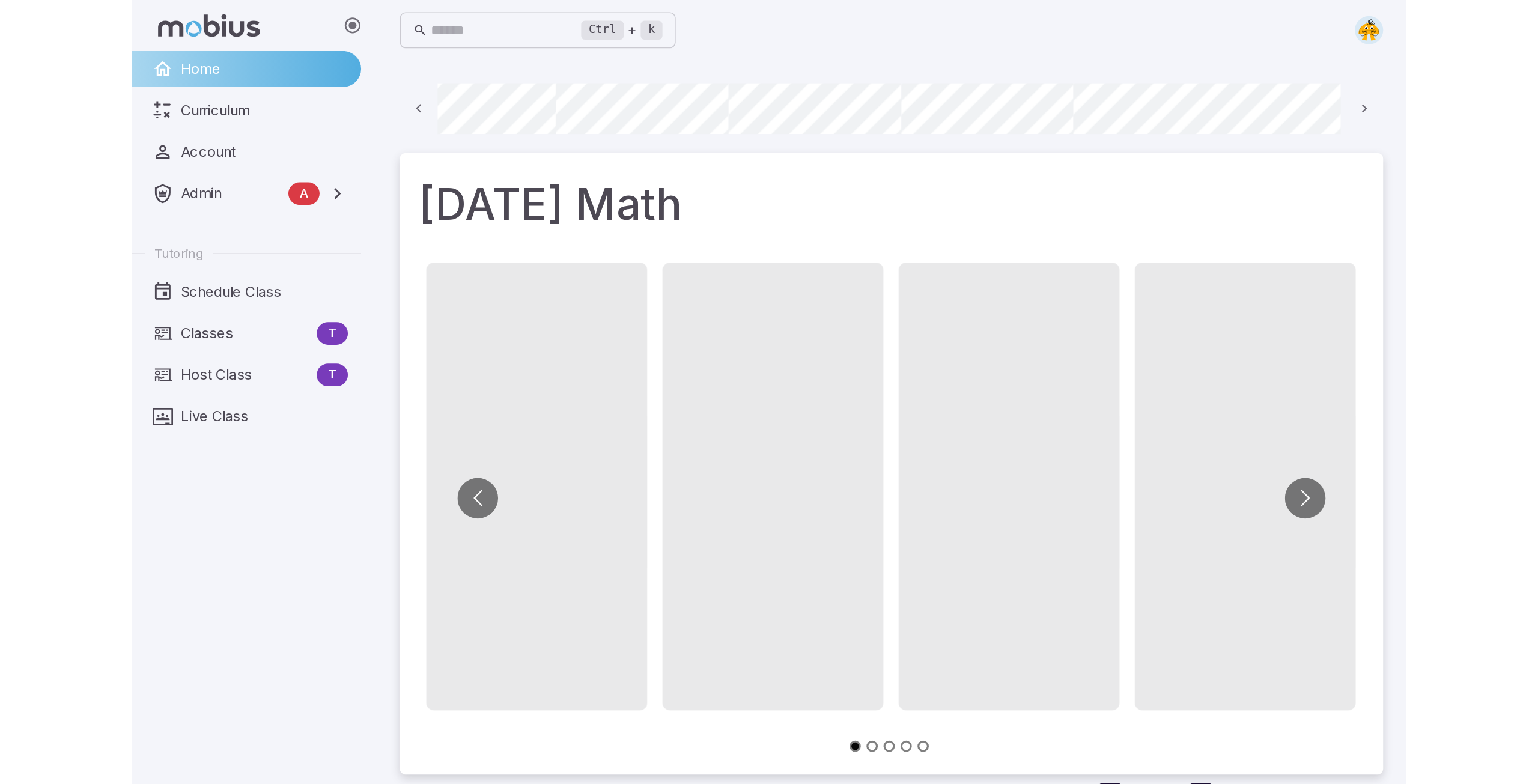
scroll to position [0, 857]
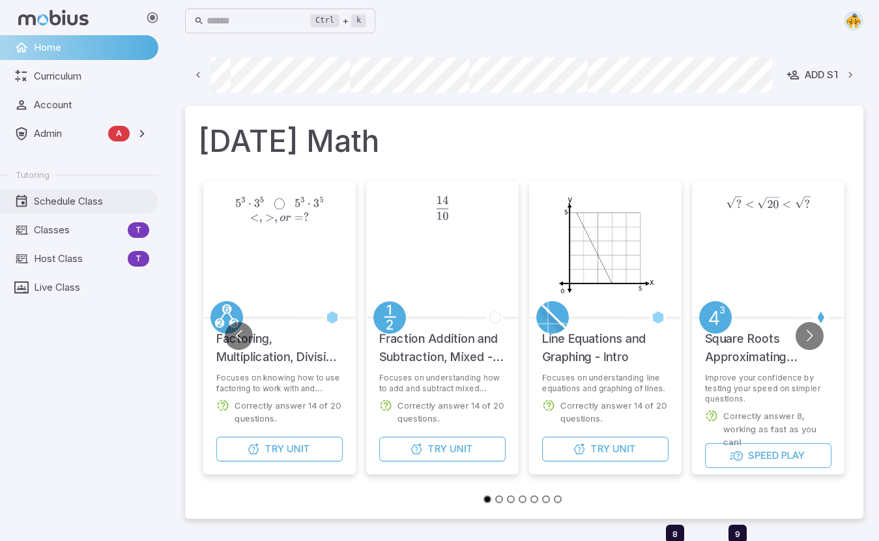
click at [49, 206] on span "Schedule Class" at bounding box center [91, 201] width 115 height 14
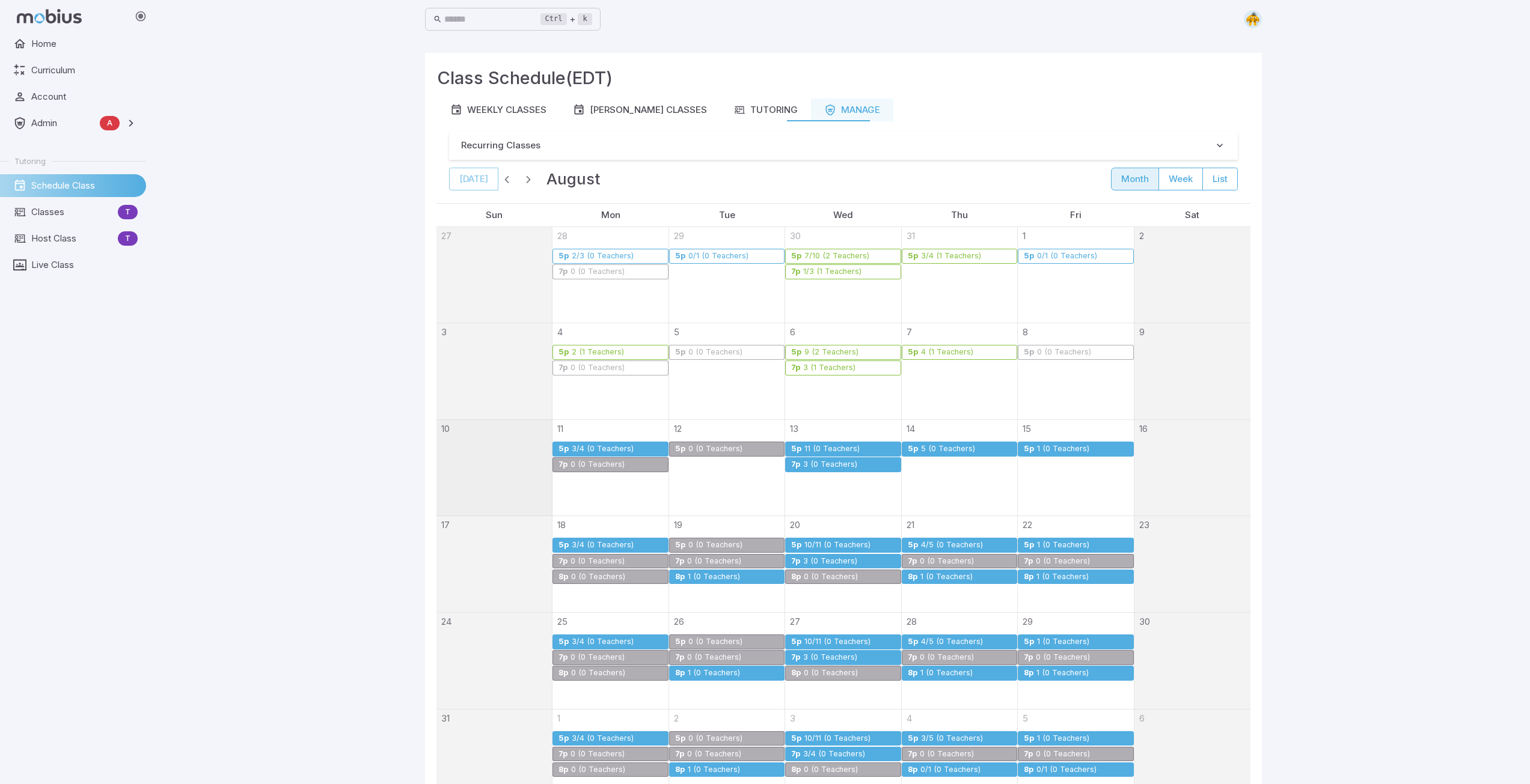
click at [615, 449] on div "3/4 (0 Teachers)" at bounding box center [603, 449] width 63 height 9
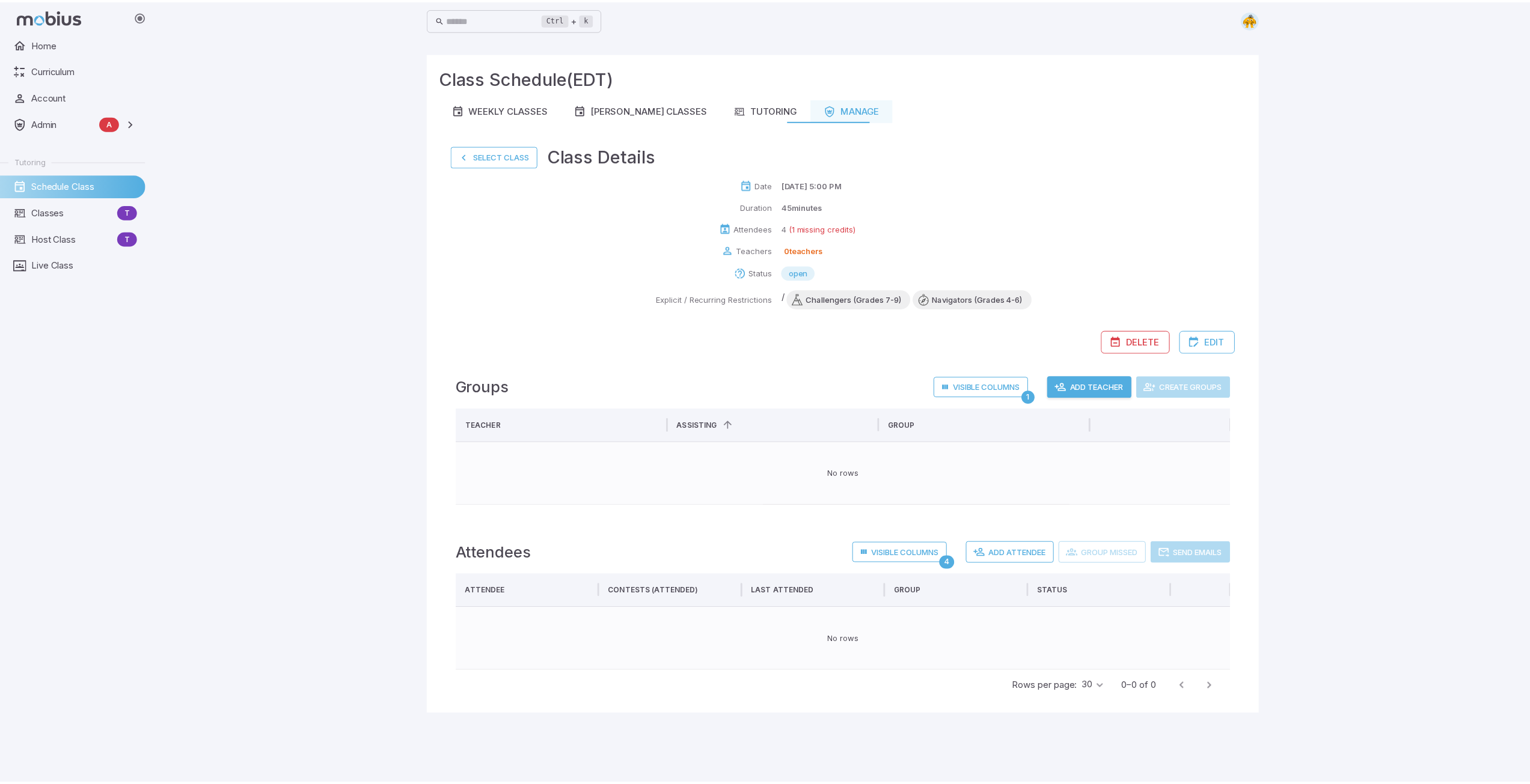
scroll to position [1, 0]
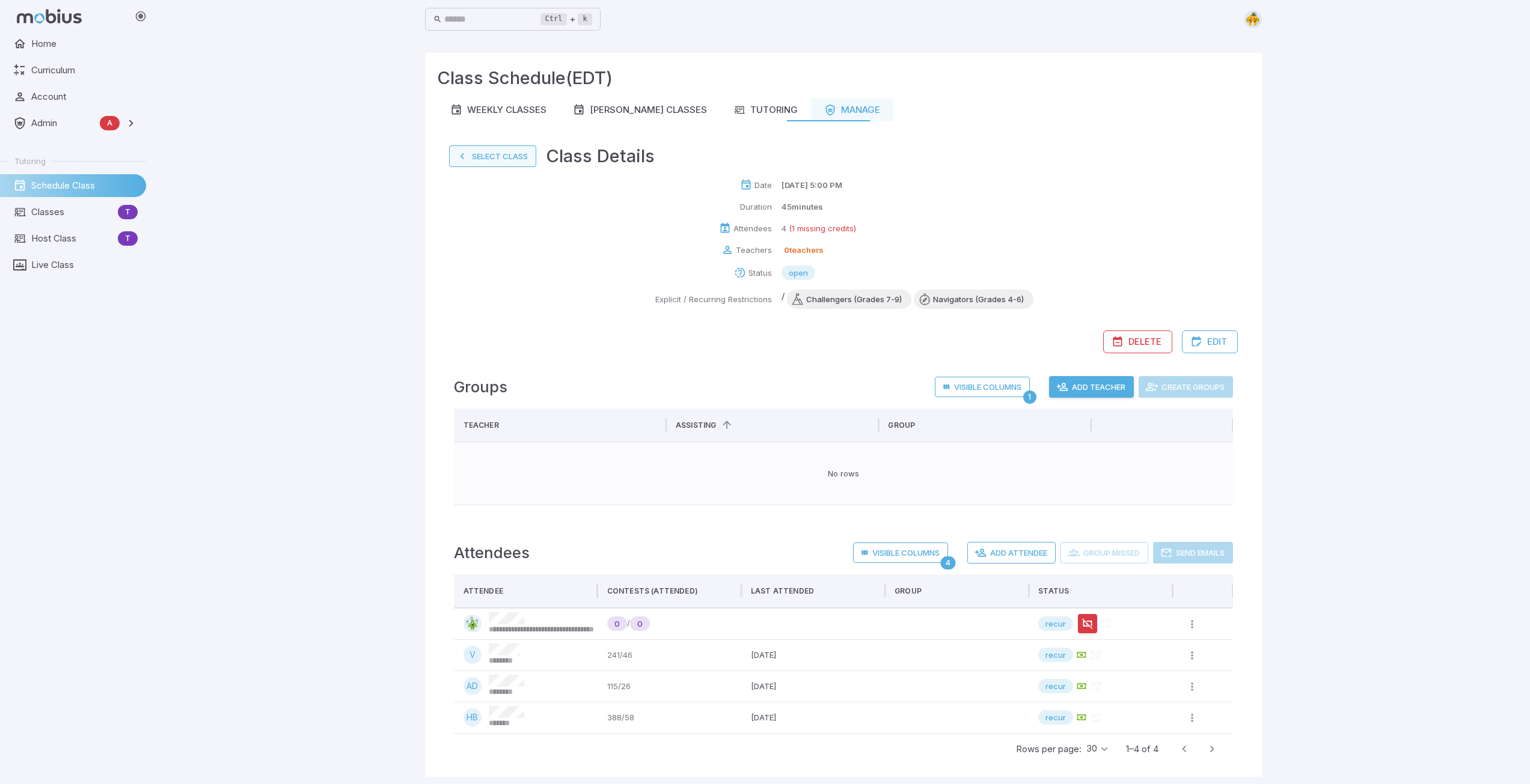
click at [482, 156] on button "Select Class" at bounding box center [493, 156] width 87 height 21
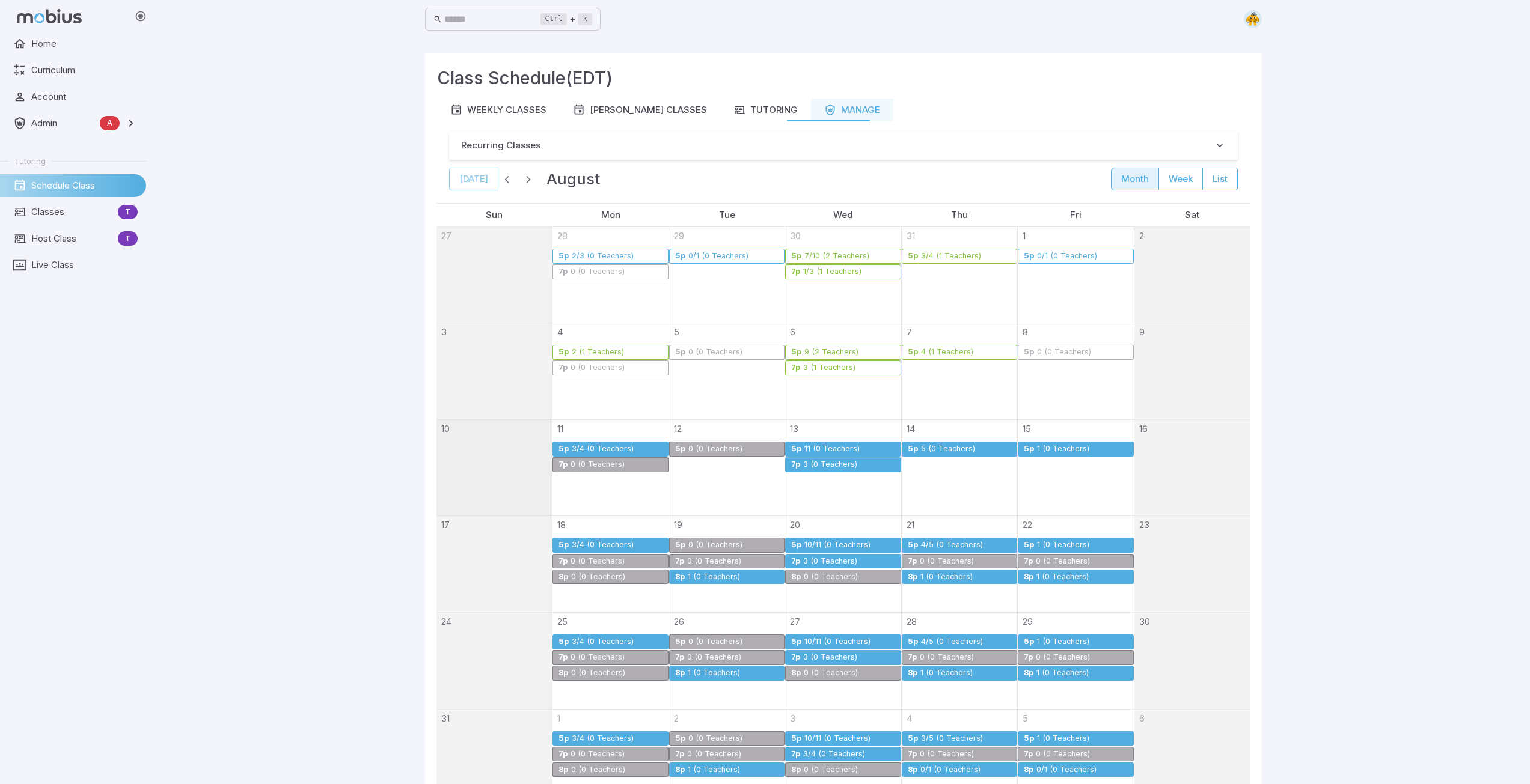
click at [819, 446] on div "11 (0 Teachers)" at bounding box center [831, 449] width 56 height 9
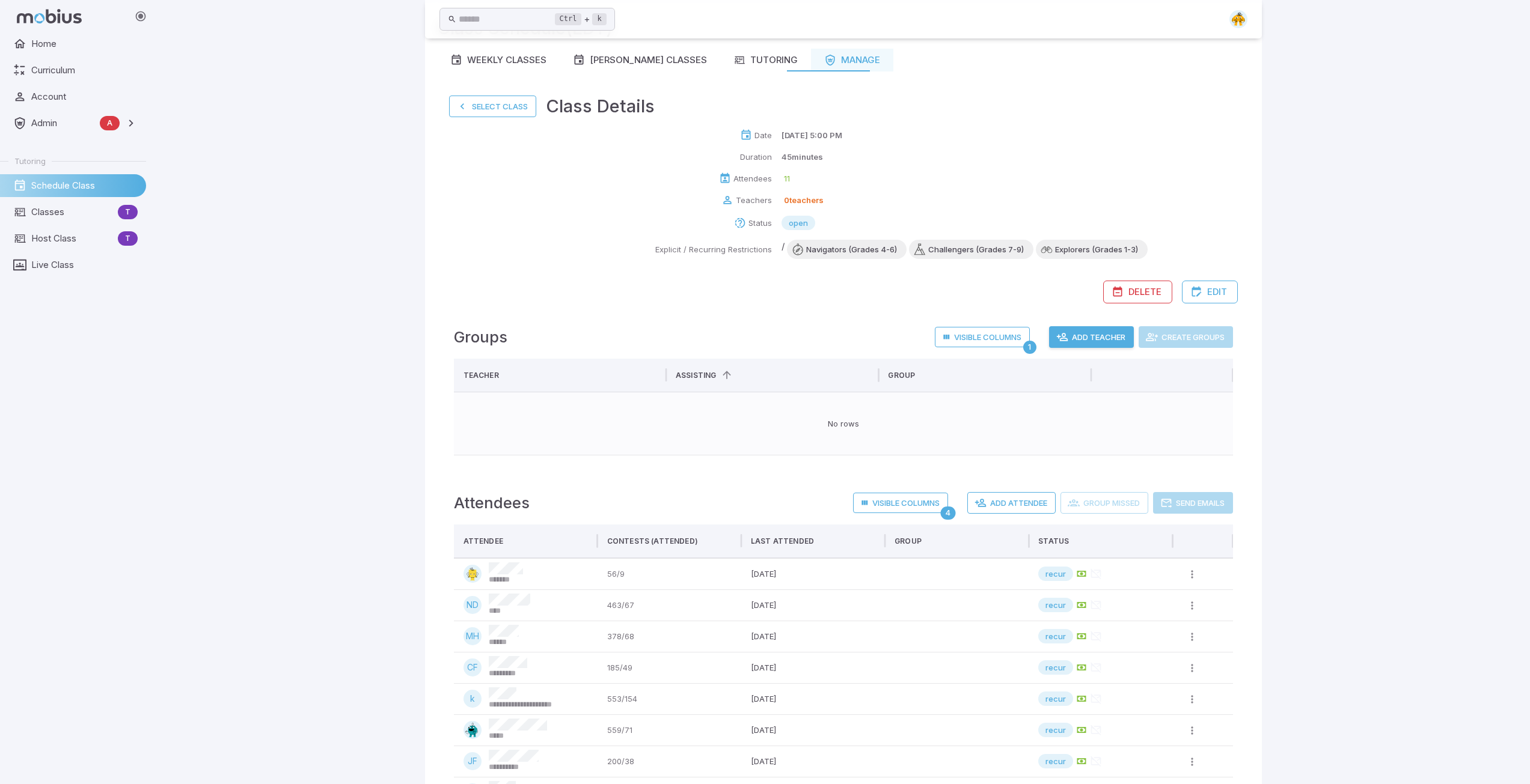
scroll to position [48, 0]
click at [493, 107] on button "Select Class" at bounding box center [493, 108] width 87 height 21
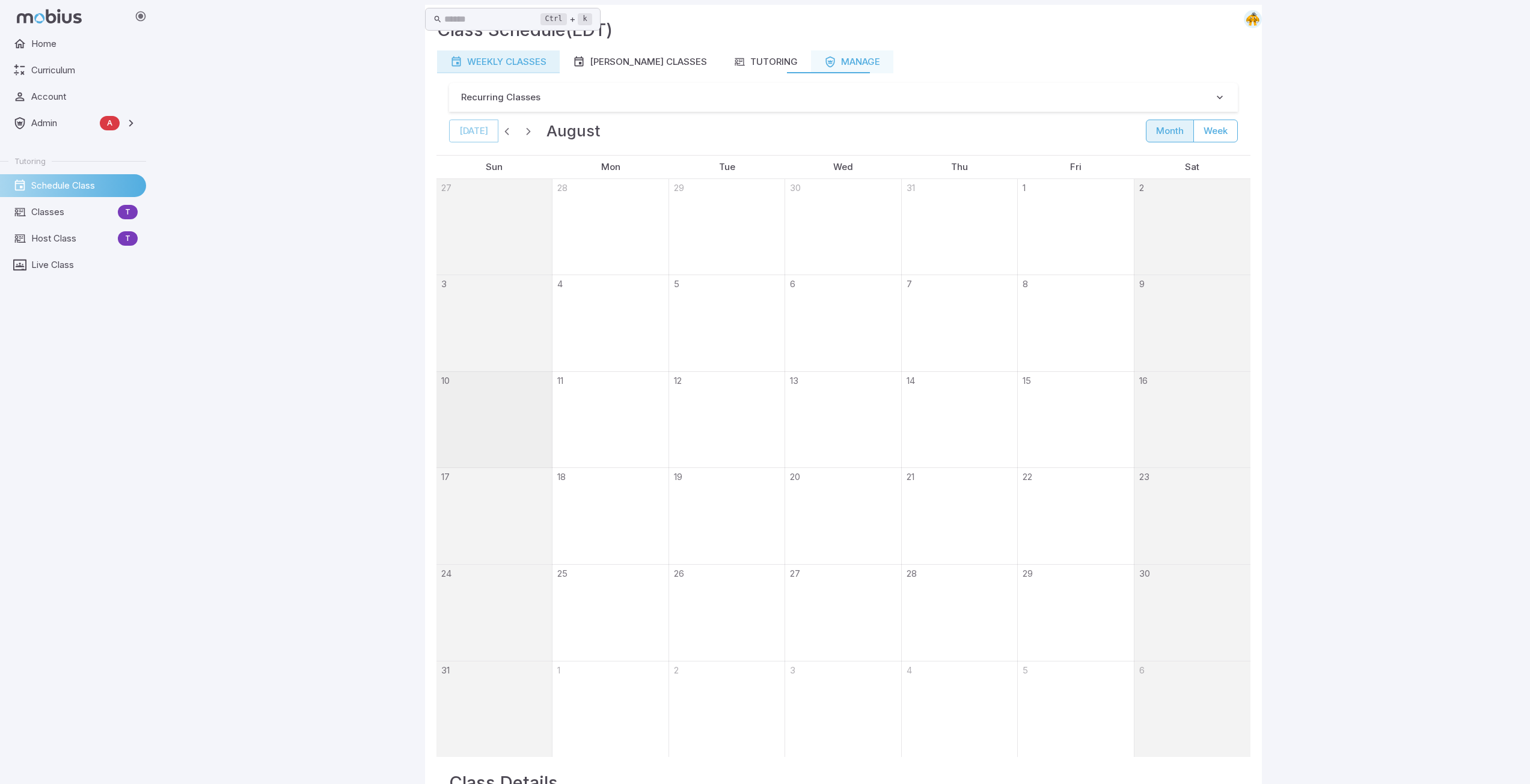
scroll to position [0, 0]
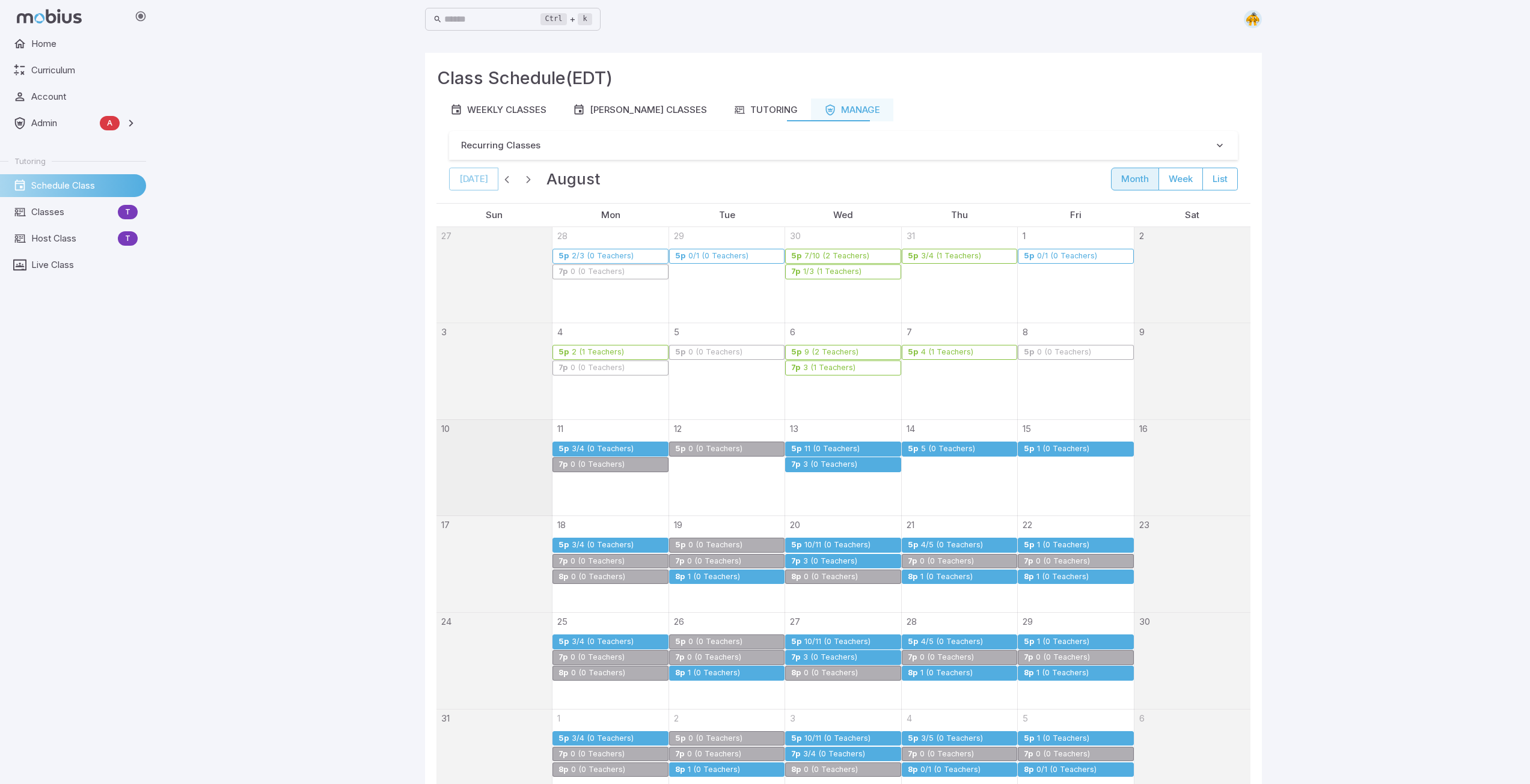
click at [714, 498] on div "1 (0 Teachers)" at bounding box center [713, 577] width 54 height 9
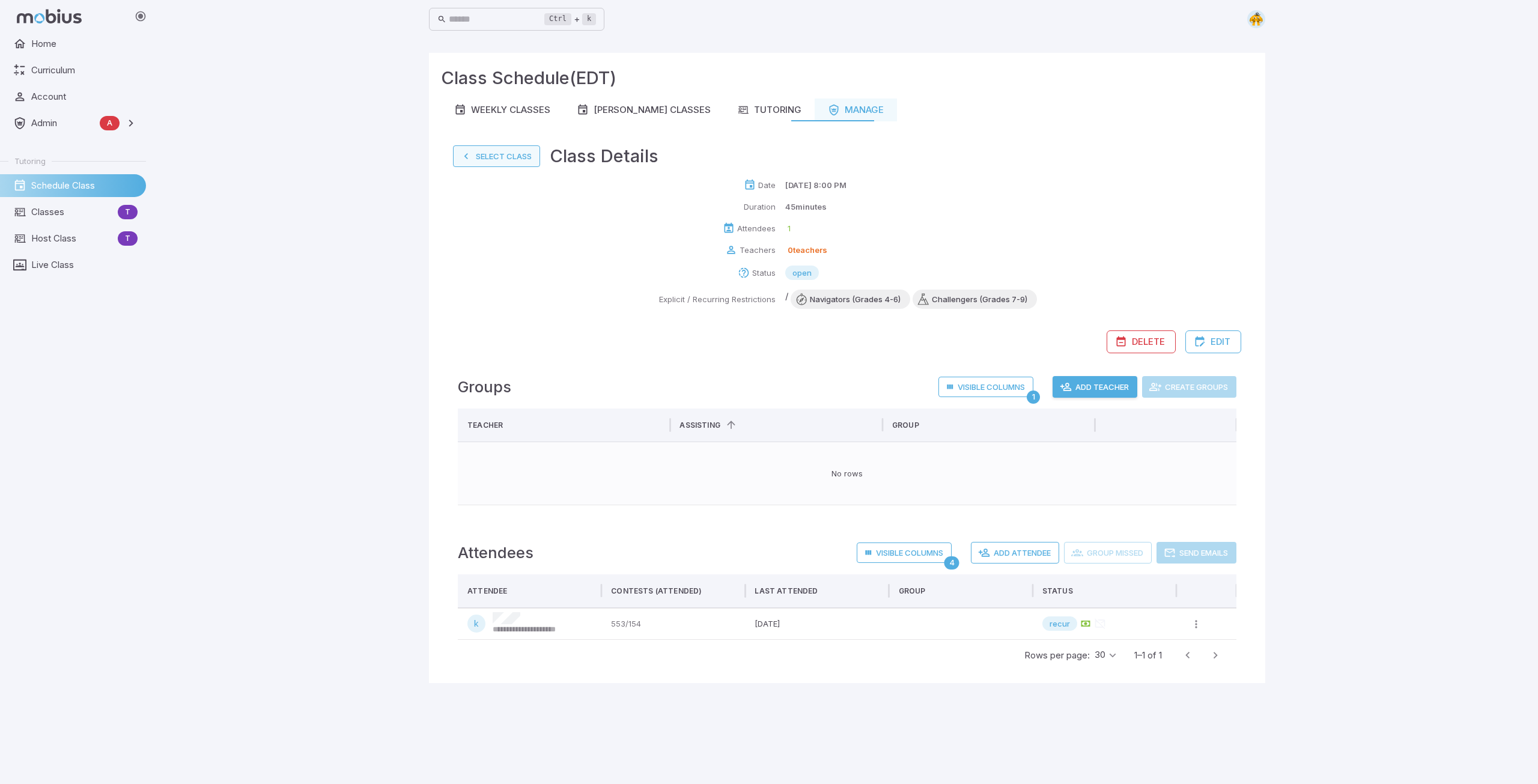
click at [473, 158] on button "Select Class" at bounding box center [496, 156] width 87 height 21
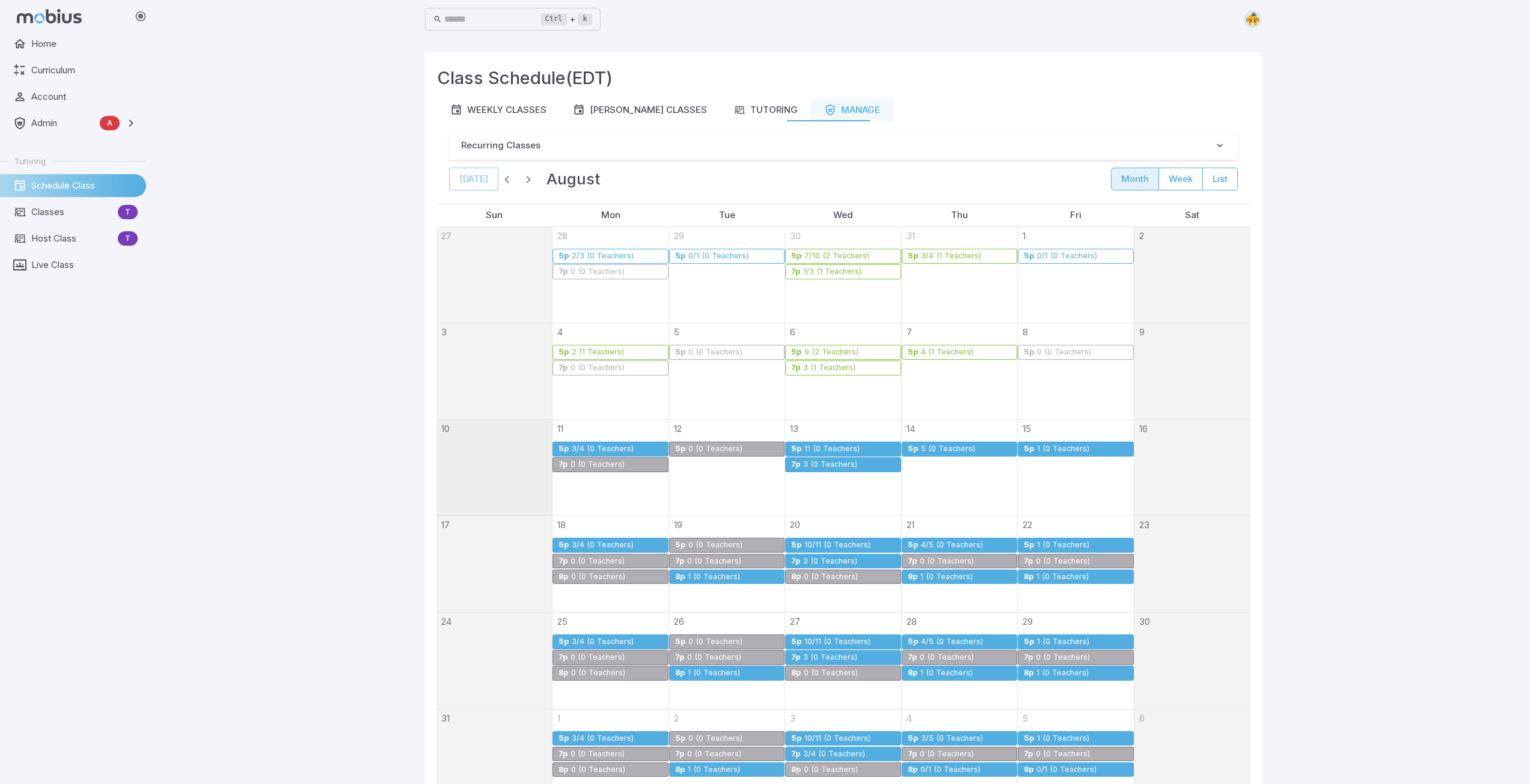
click at [819, 465] on div "3 (0 Teachers)" at bounding box center [830, 465] width 55 height 9
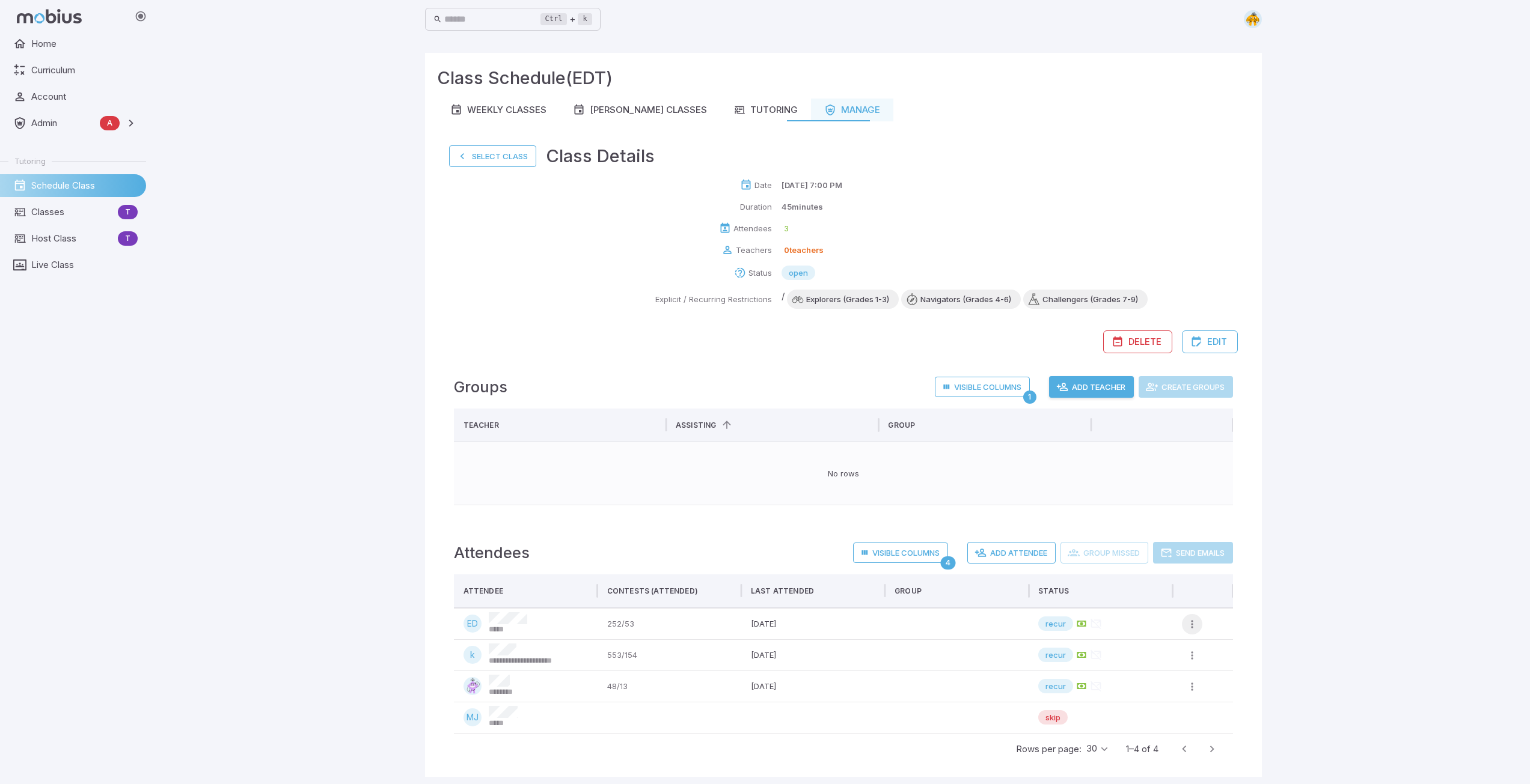
click at [819, 498] on icon "button" at bounding box center [1191, 624] width 12 height 12
click at [819, 498] on li "Remove [PERSON_NAME] once" at bounding box center [1140, 651] width 185 height 23
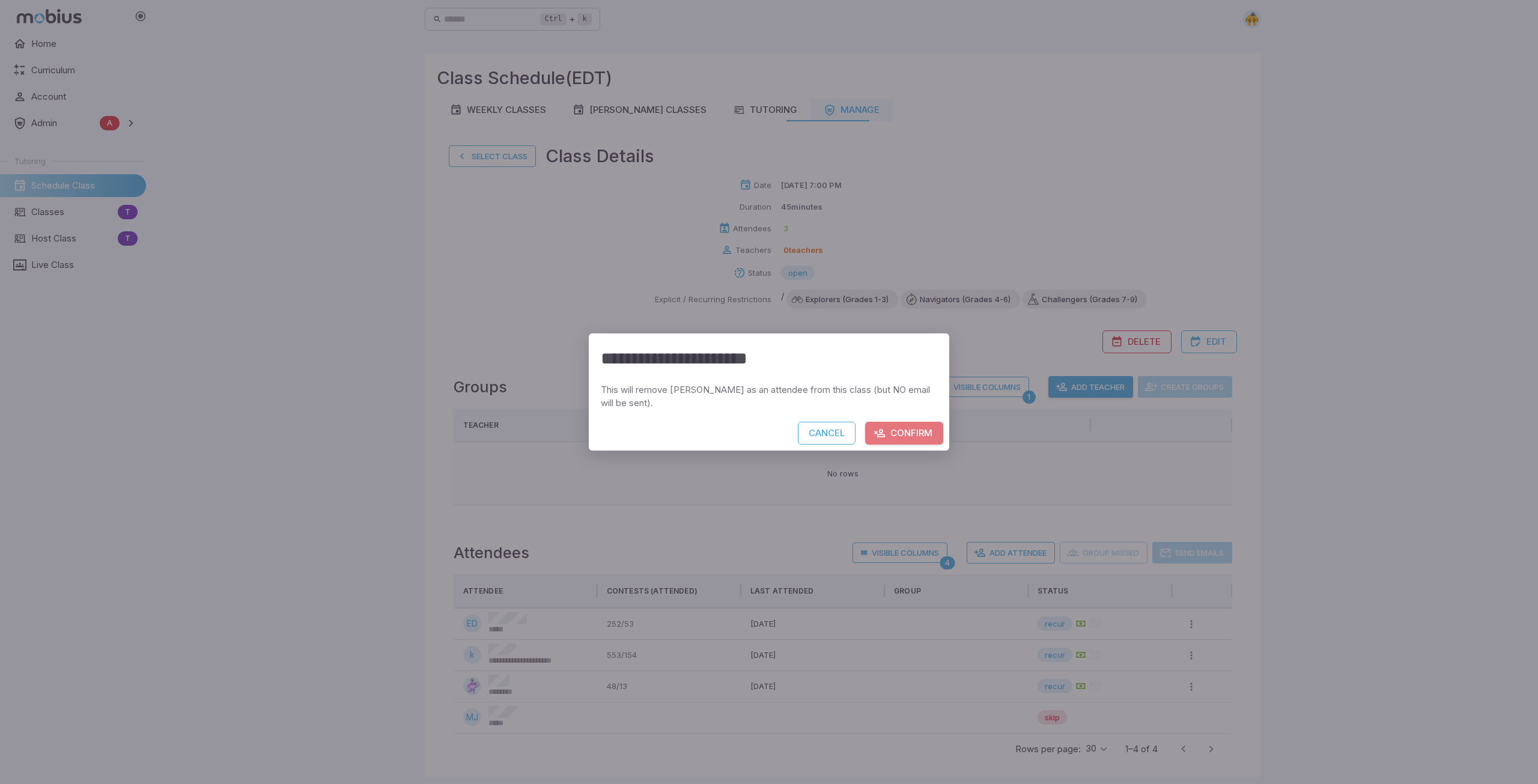
click at [819, 433] on button "Confirm" at bounding box center [904, 433] width 78 height 23
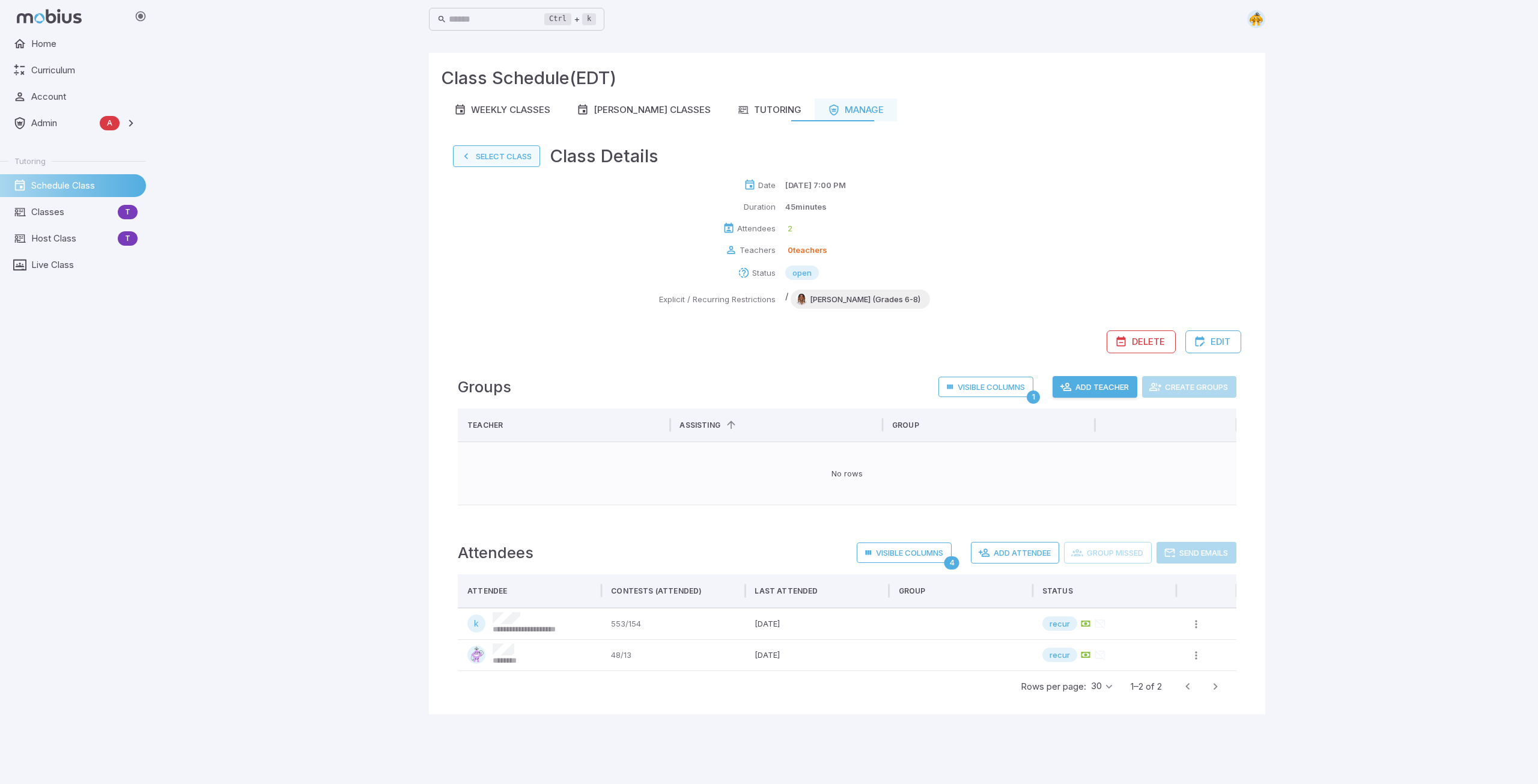
click at [499, 158] on button "Select Class" at bounding box center [496, 156] width 87 height 21
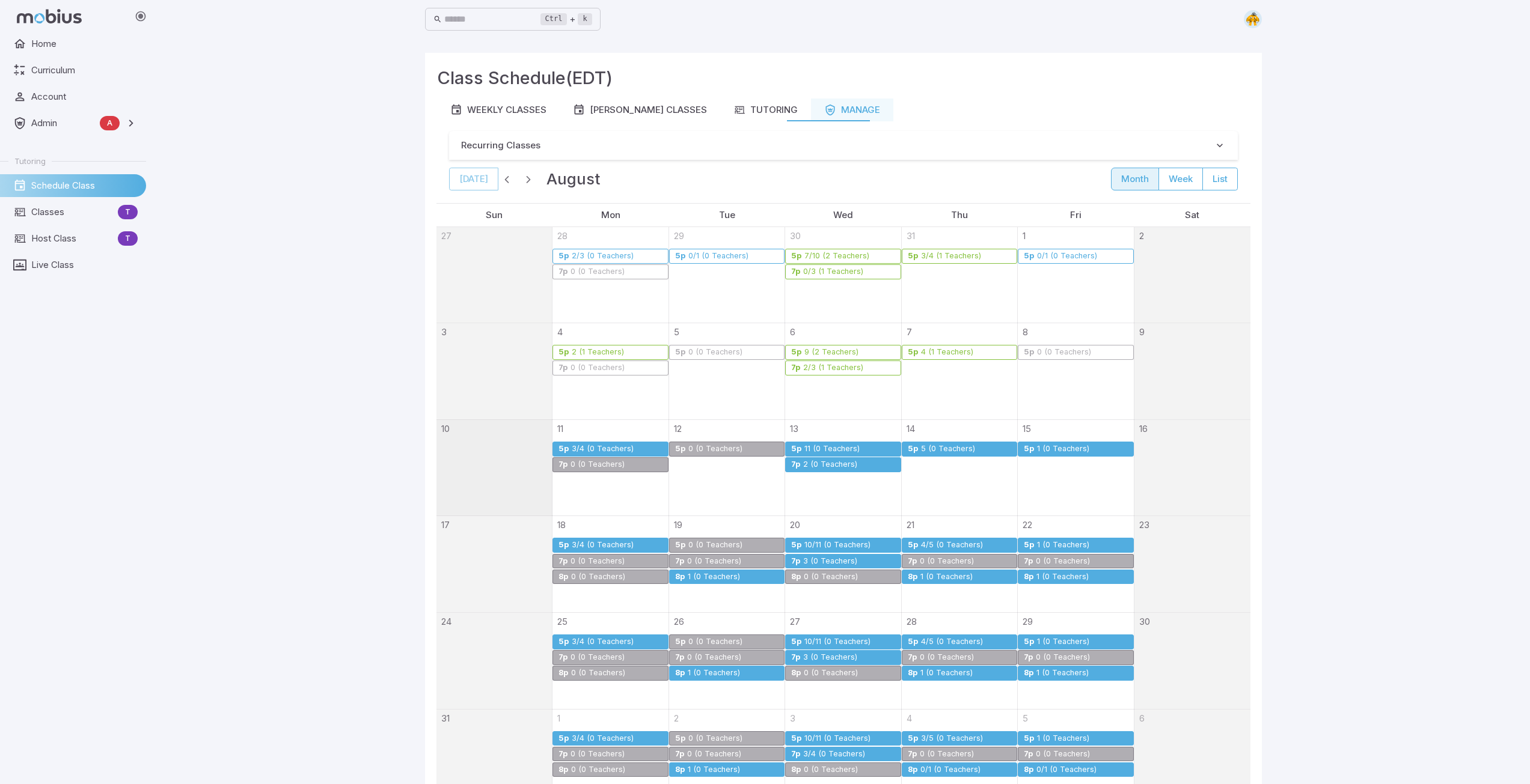
click at [819, 498] on div "3 (0 Teachers)" at bounding box center [830, 562] width 55 height 9
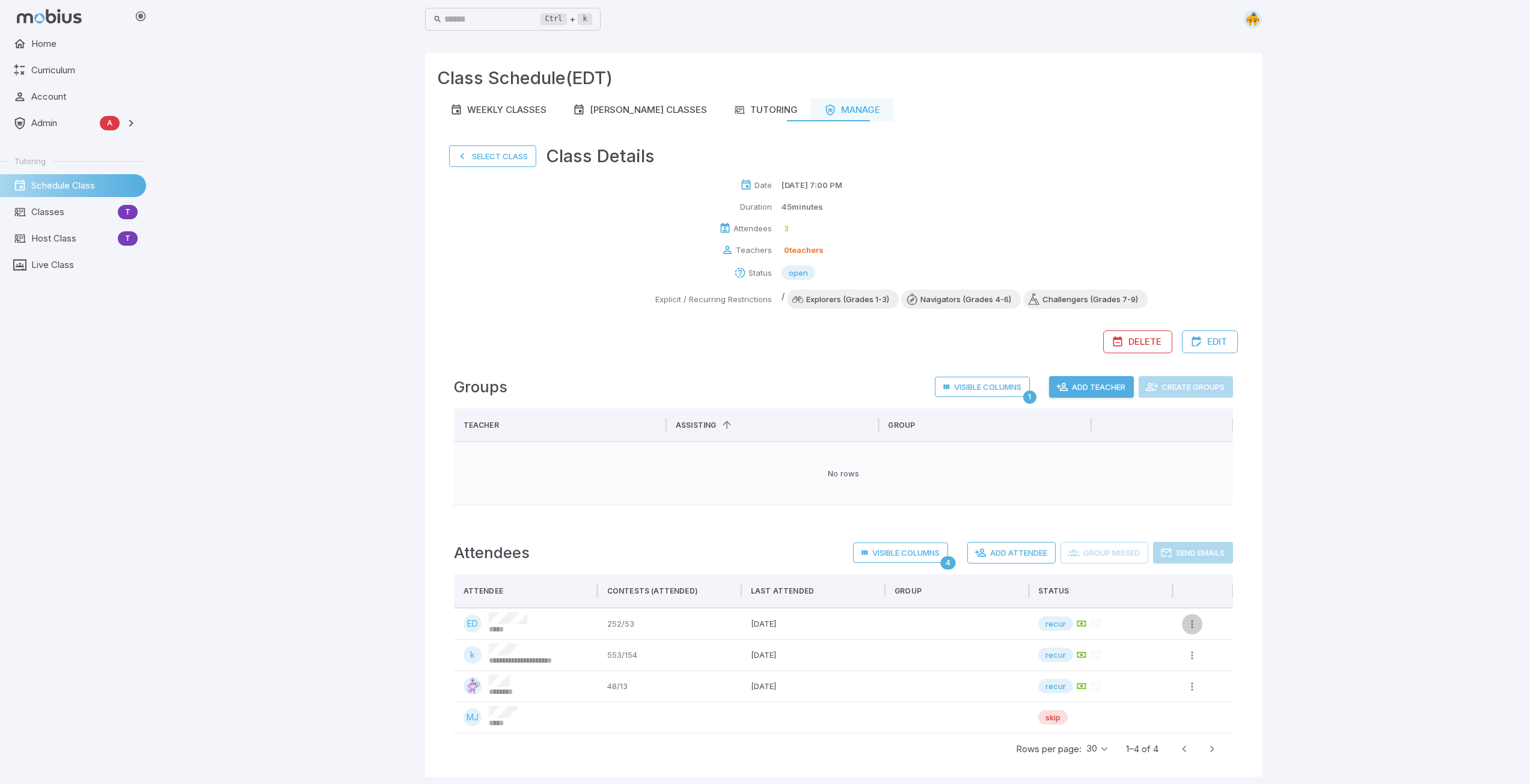
click at [819, 498] on icon "button" at bounding box center [1191, 624] width 12 height 12
click at [819, 498] on li "Remove [PERSON_NAME] once" at bounding box center [1140, 651] width 185 height 23
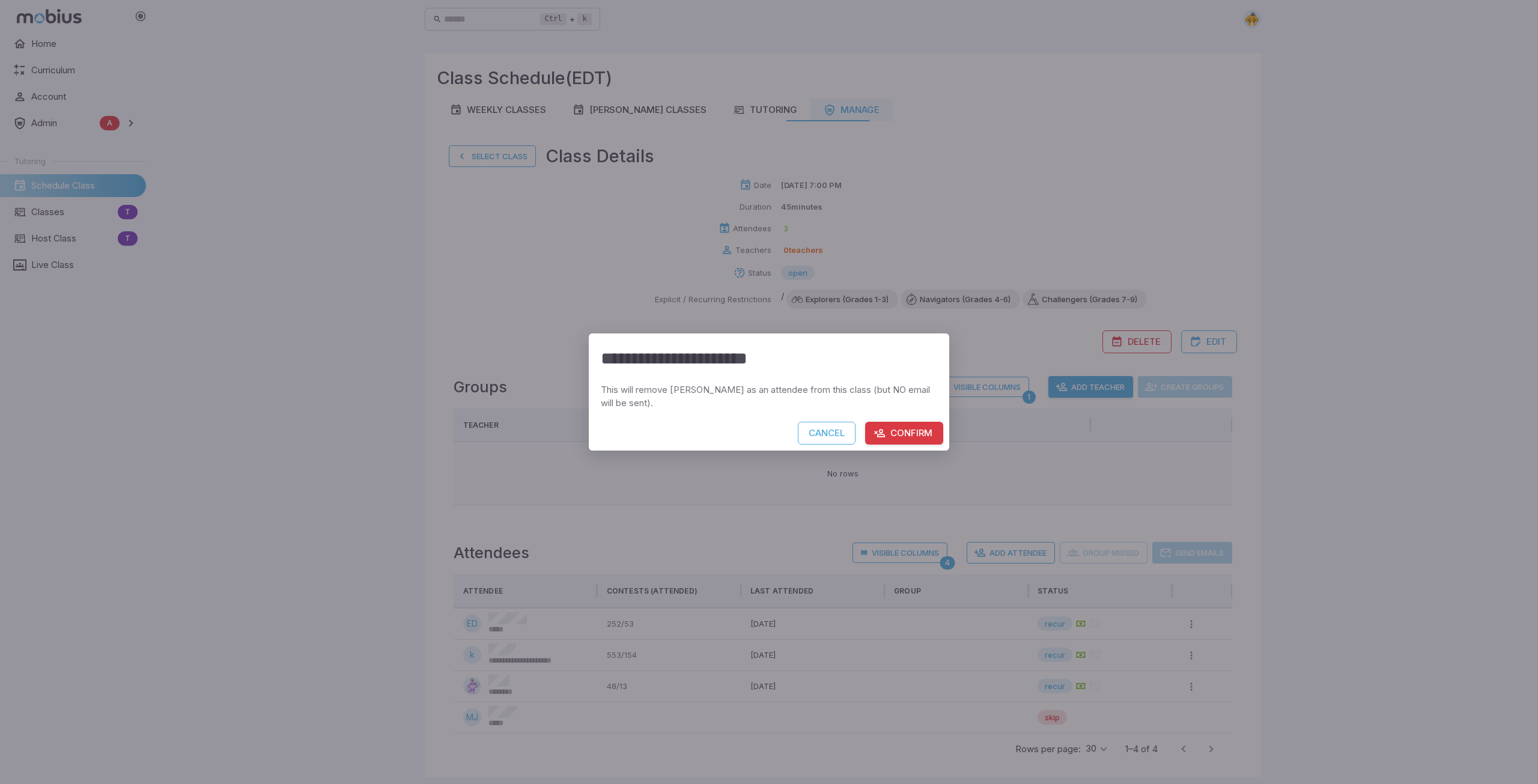
click at [819, 435] on button "Confirm" at bounding box center [904, 433] width 78 height 23
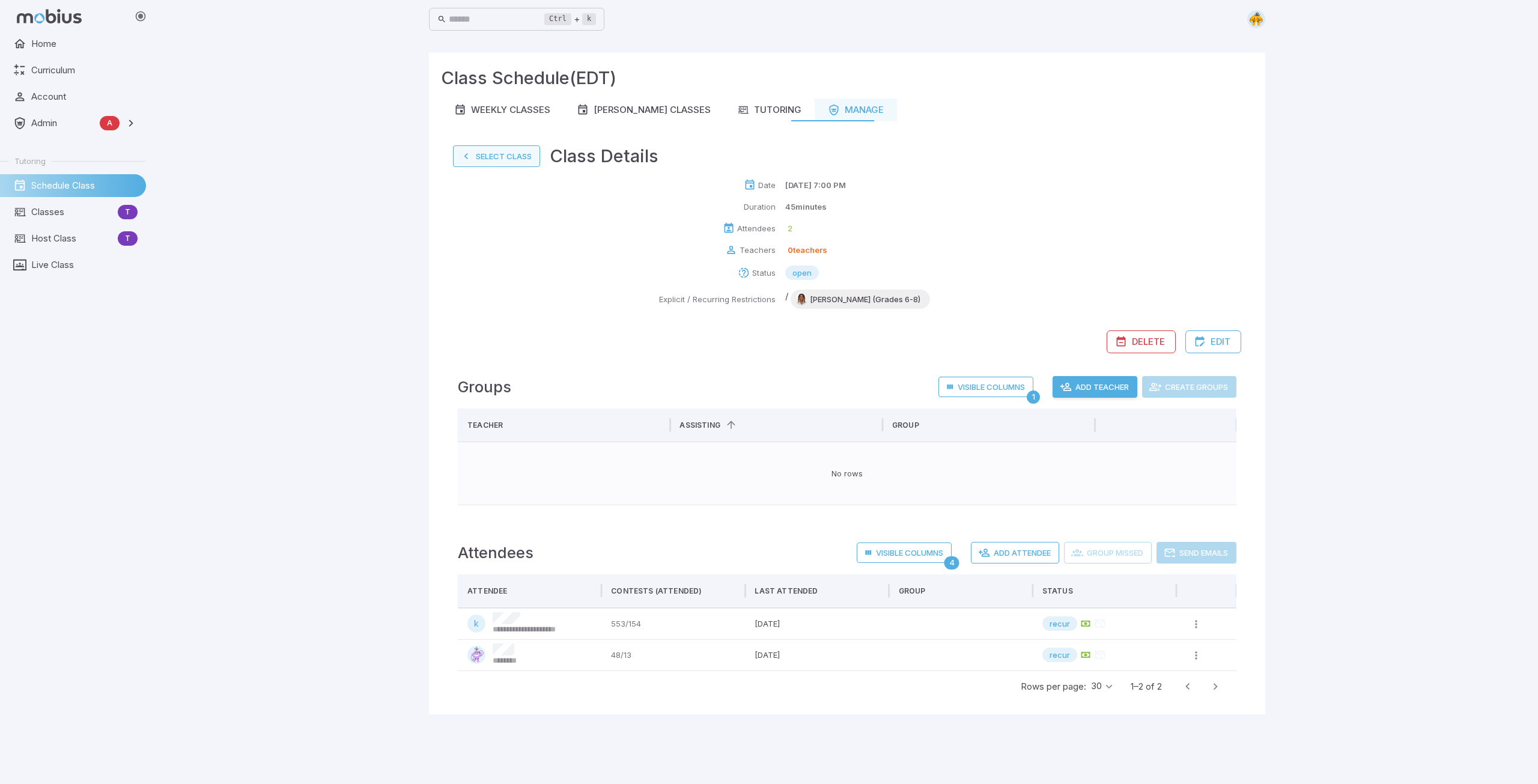
click at [494, 160] on button "Select Class" at bounding box center [496, 156] width 87 height 21
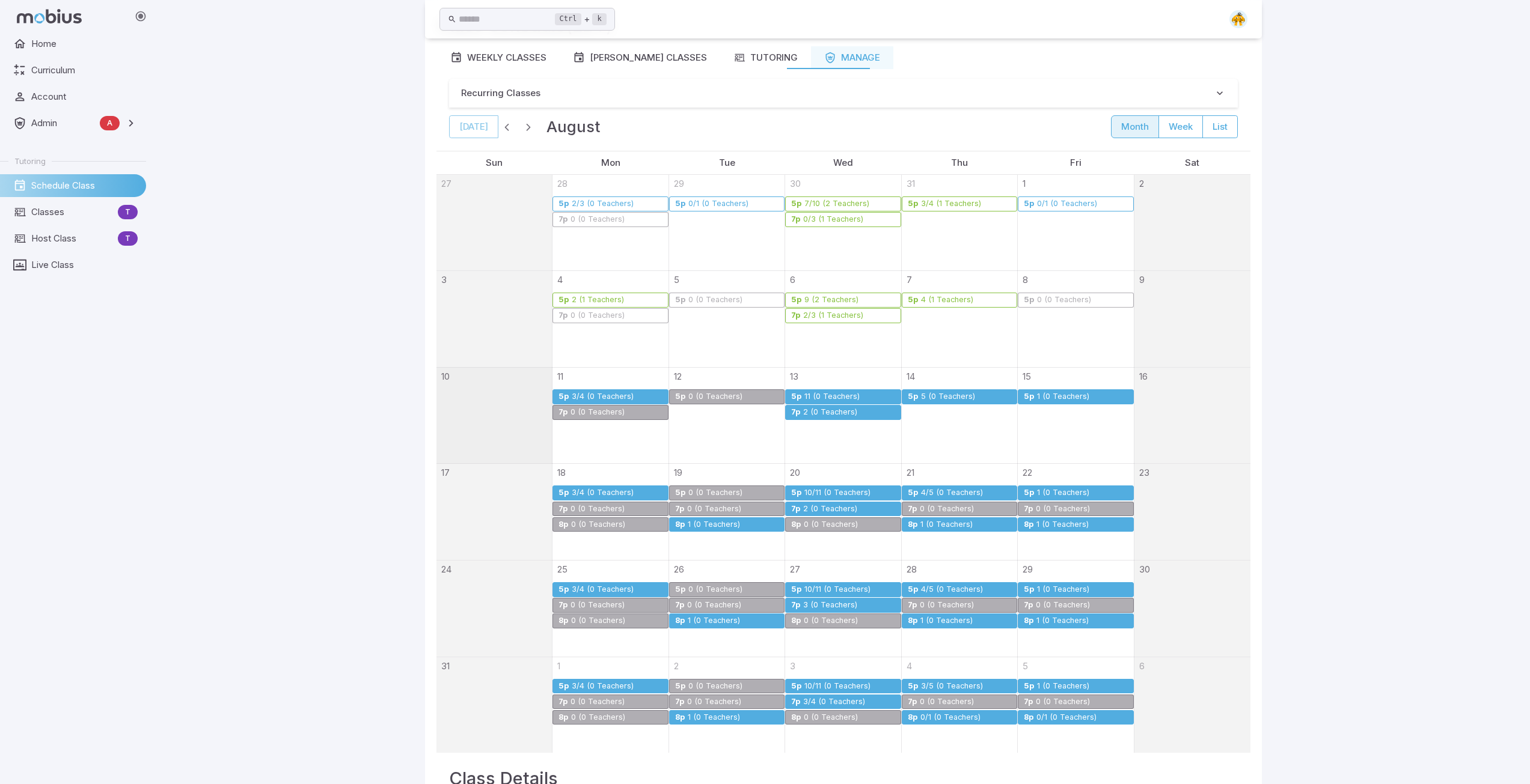
scroll to position [108, 0]
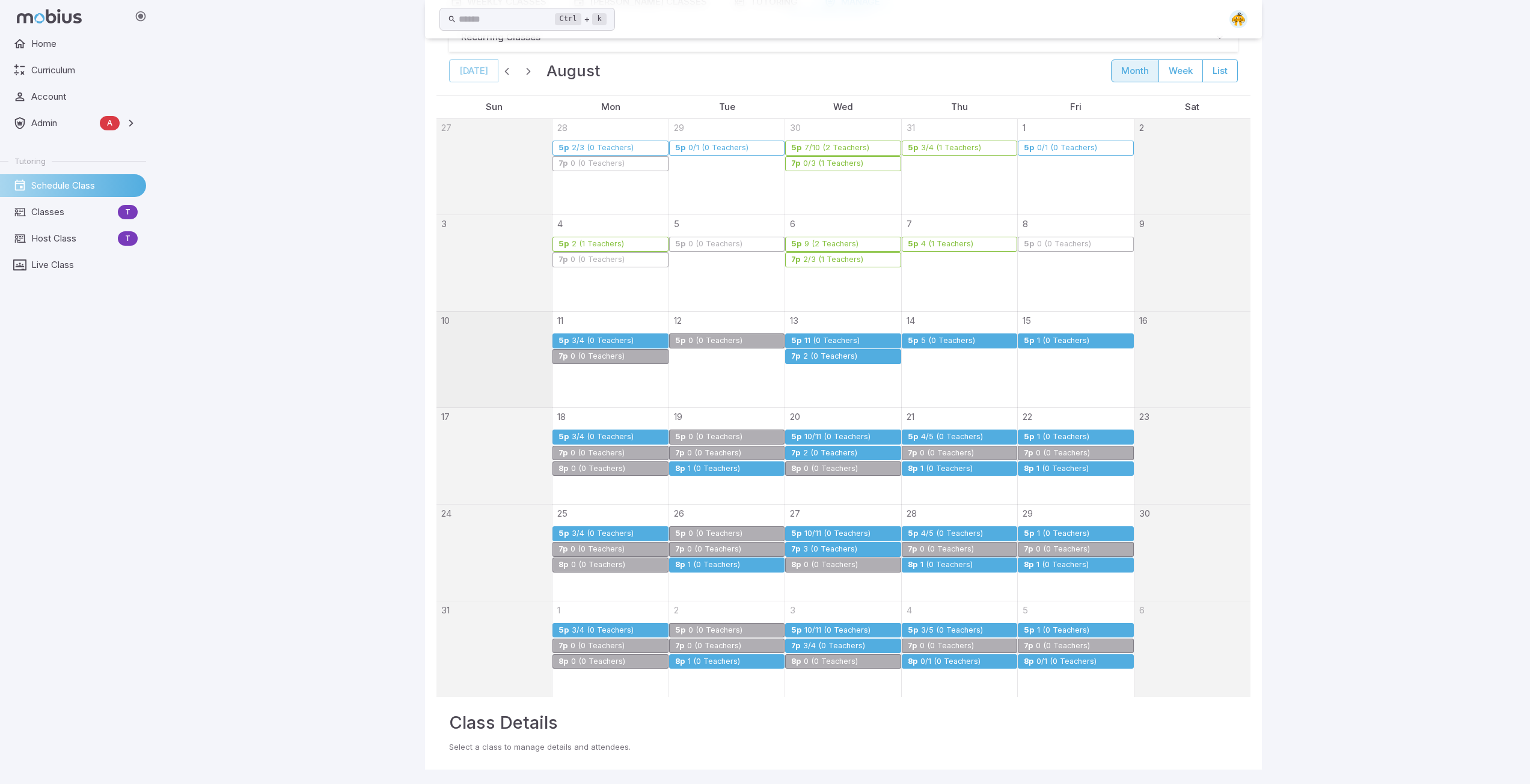
click at [819, 358] on div "2 (0 Teachers)" at bounding box center [830, 357] width 55 height 9
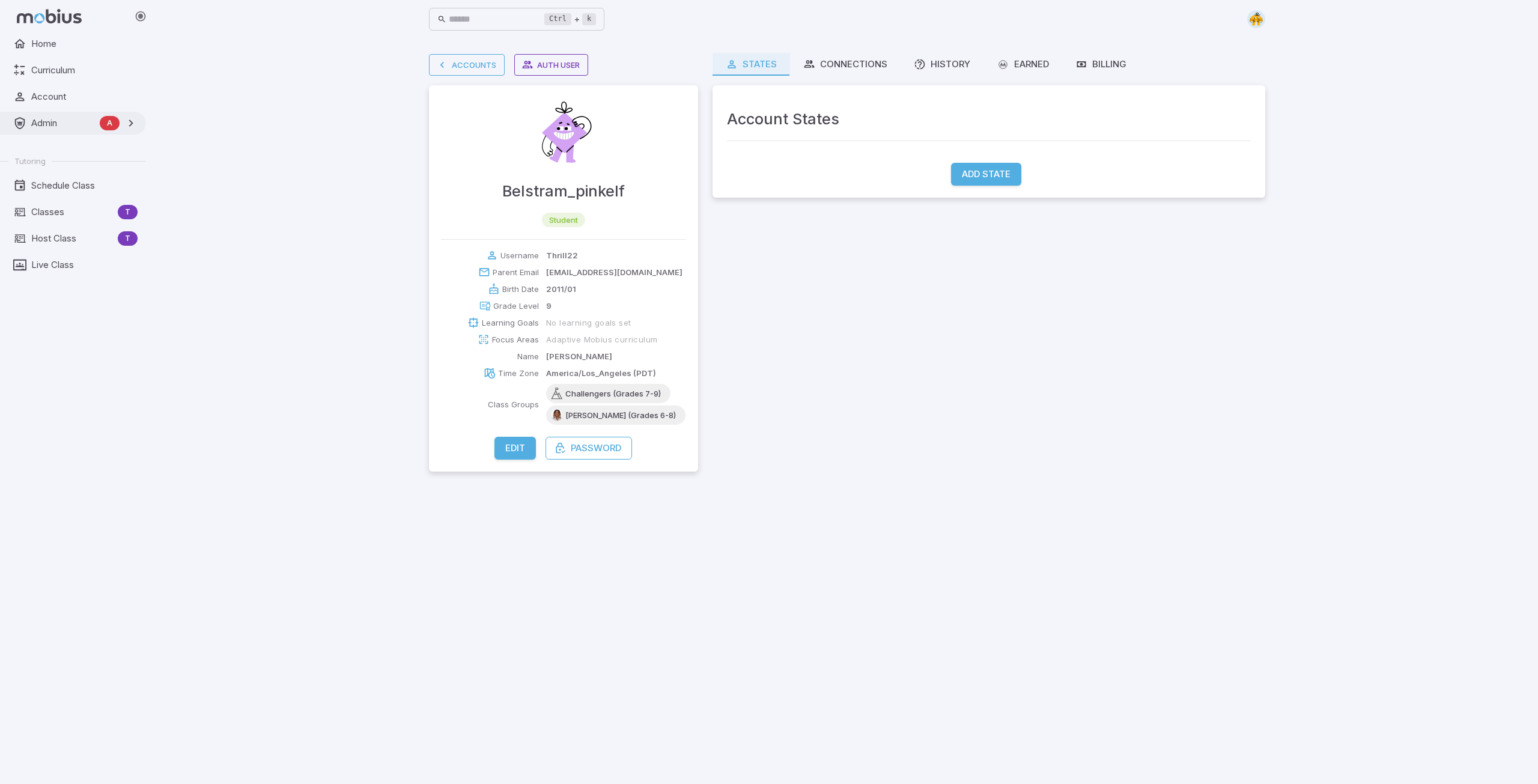
click at [55, 118] on span "Admin" at bounding box center [63, 123] width 64 height 13
click at [58, 182] on span "Finance" at bounding box center [85, 176] width 105 height 13
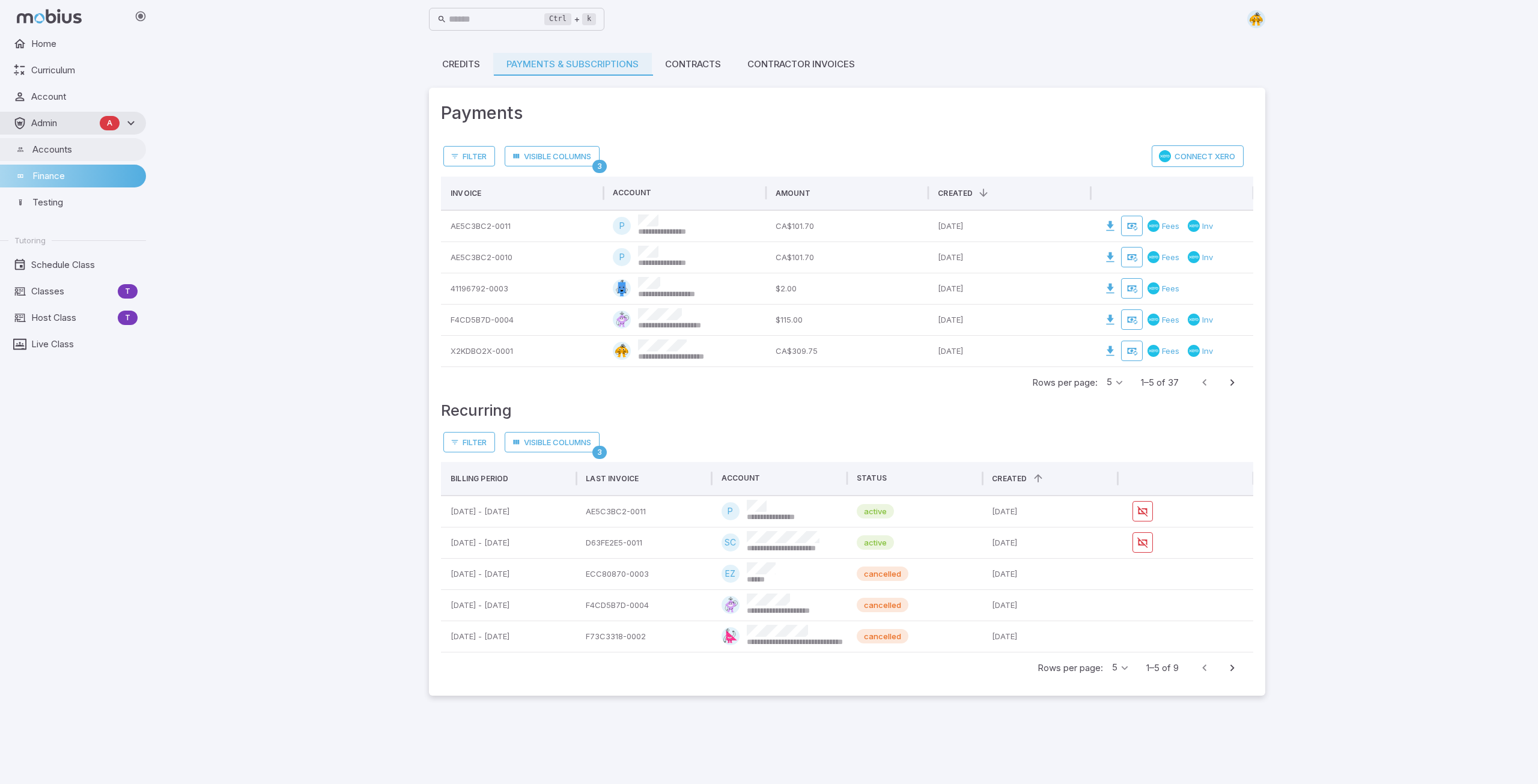
click at [59, 142] on link "Accounts" at bounding box center [73, 149] width 146 height 23
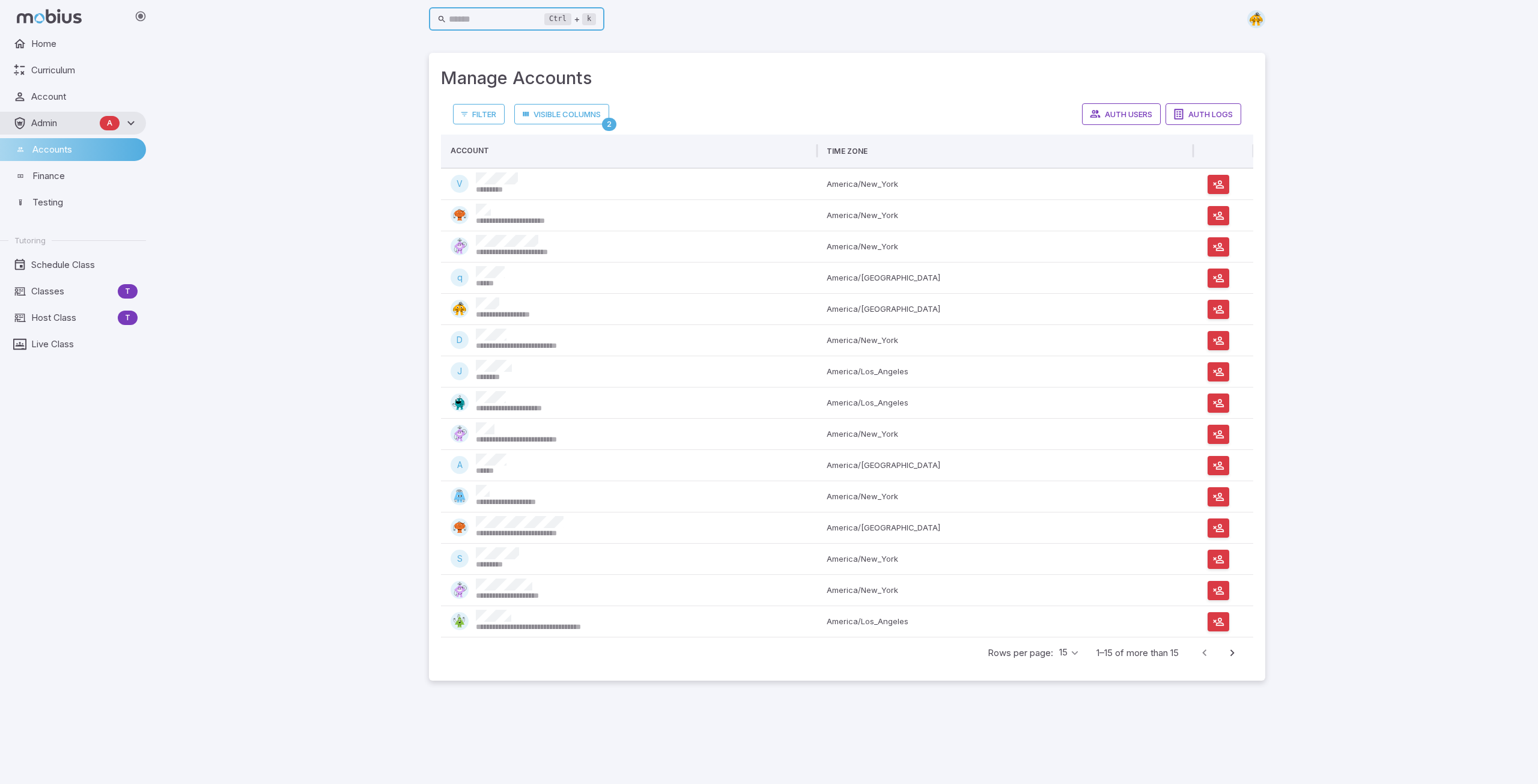
click at [472, 29] on input "text" at bounding box center [497, 18] width 96 height 23
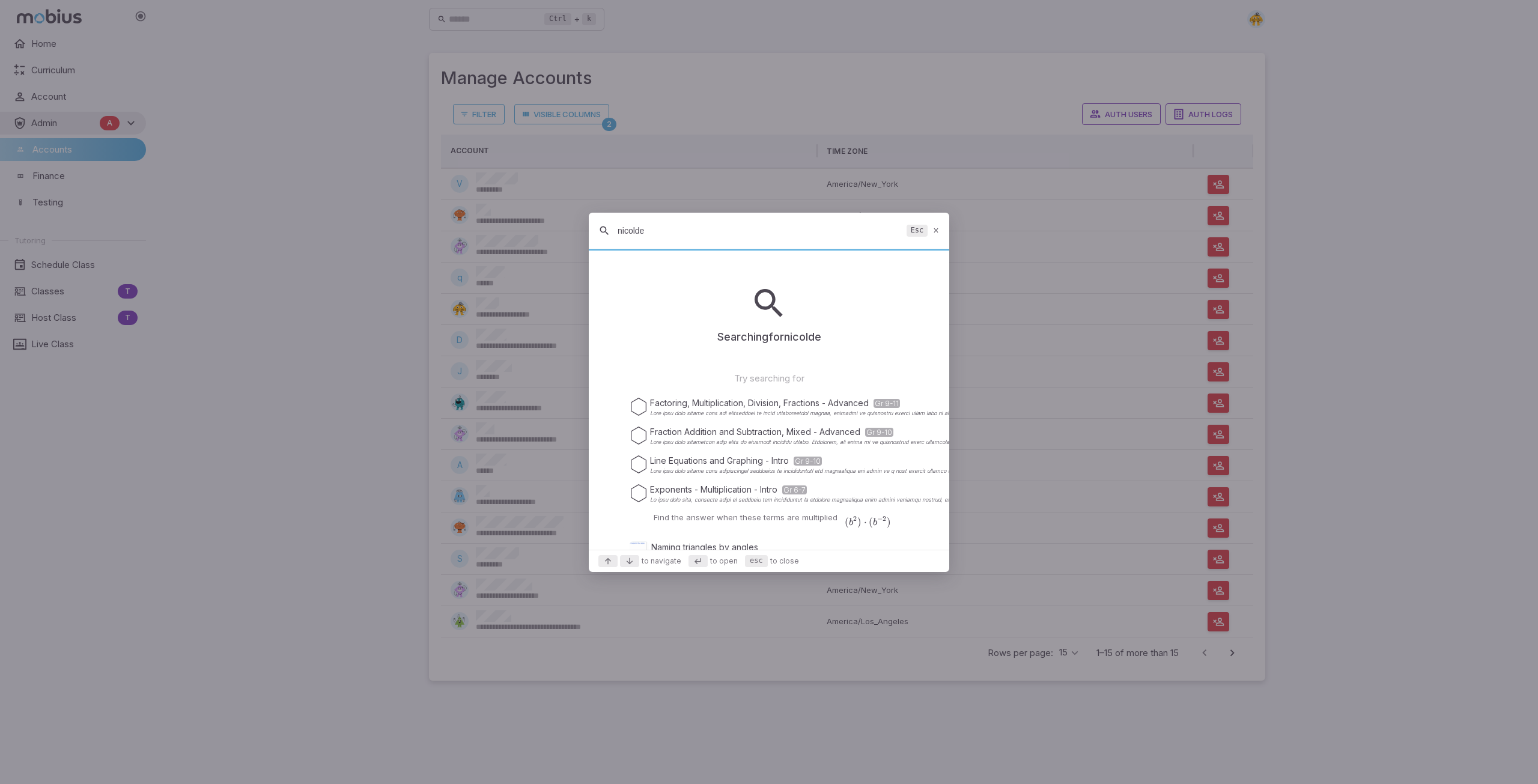
type input "nicolde"
click at [819, 230] on icon at bounding box center [936, 231] width 7 height 9
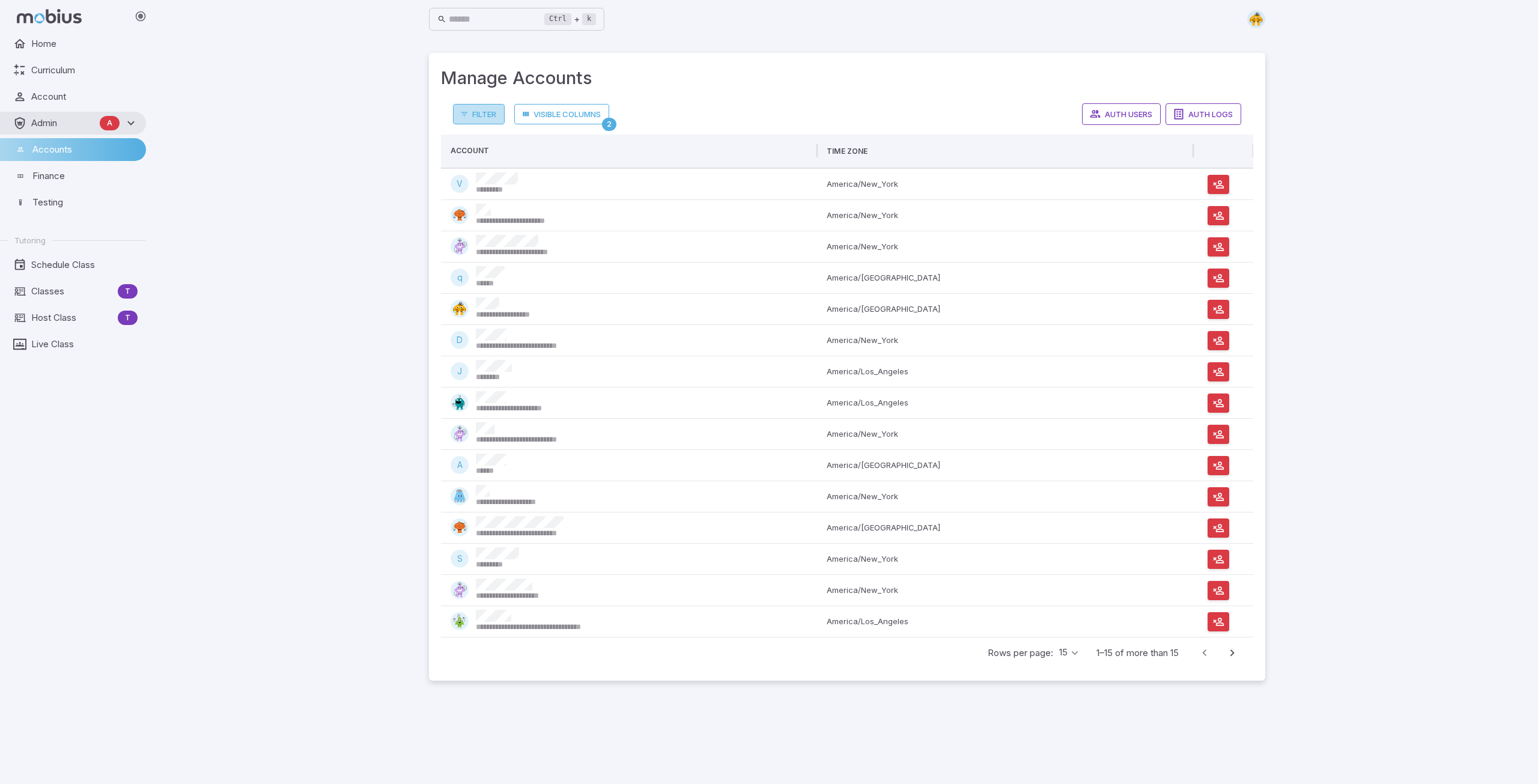
click at [475, 113] on button "Filter" at bounding box center [479, 114] width 52 height 20
click at [510, 53] on input "Account" at bounding box center [521, 55] width 111 height 17
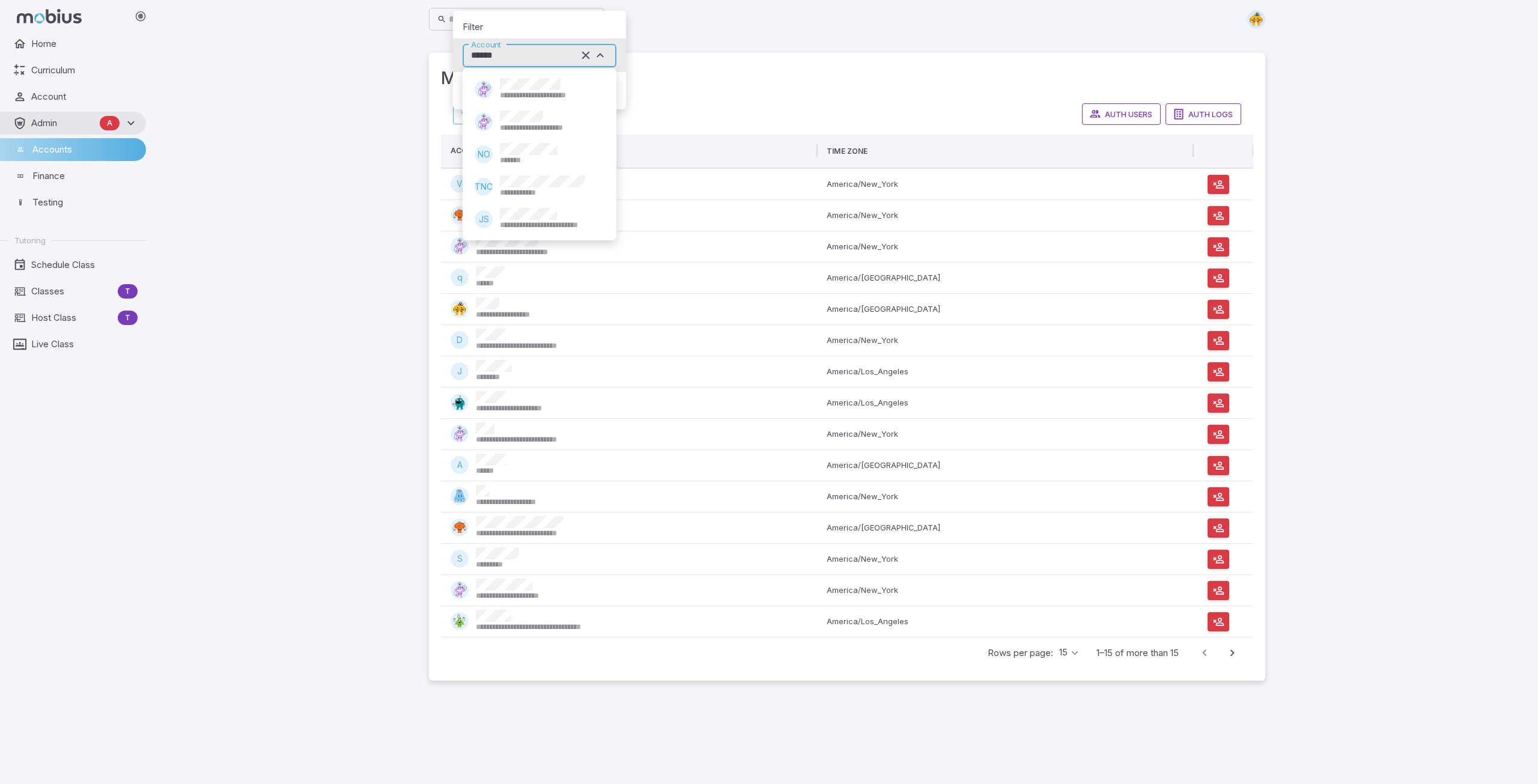
click at [535, 128] on span "**********" at bounding box center [547, 128] width 94 height 11
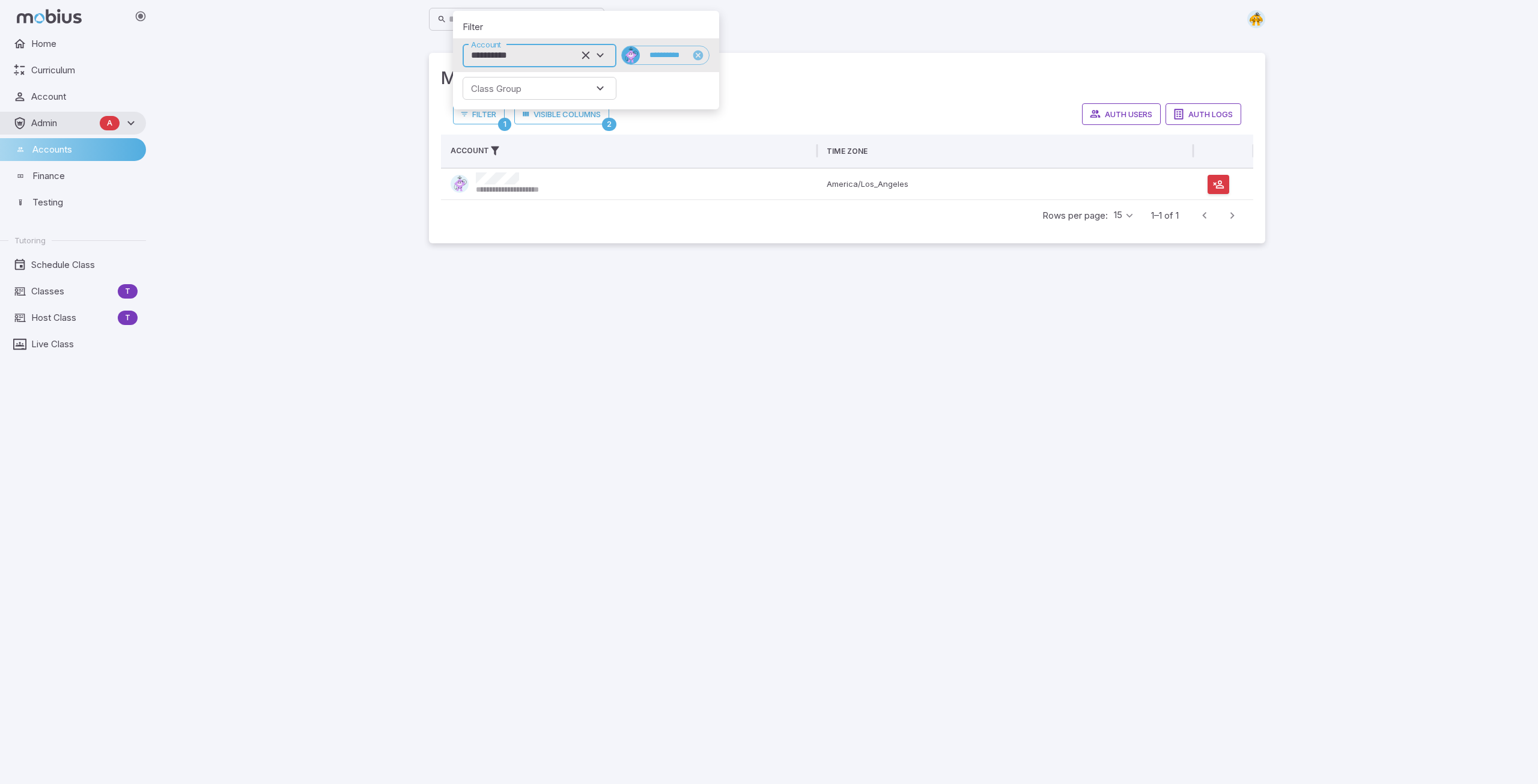
type input "**********"
click at [511, 191] on div at bounding box center [769, 392] width 1538 height 784
click at [507, 187] on span "**********" at bounding box center [523, 190] width 94 height 11
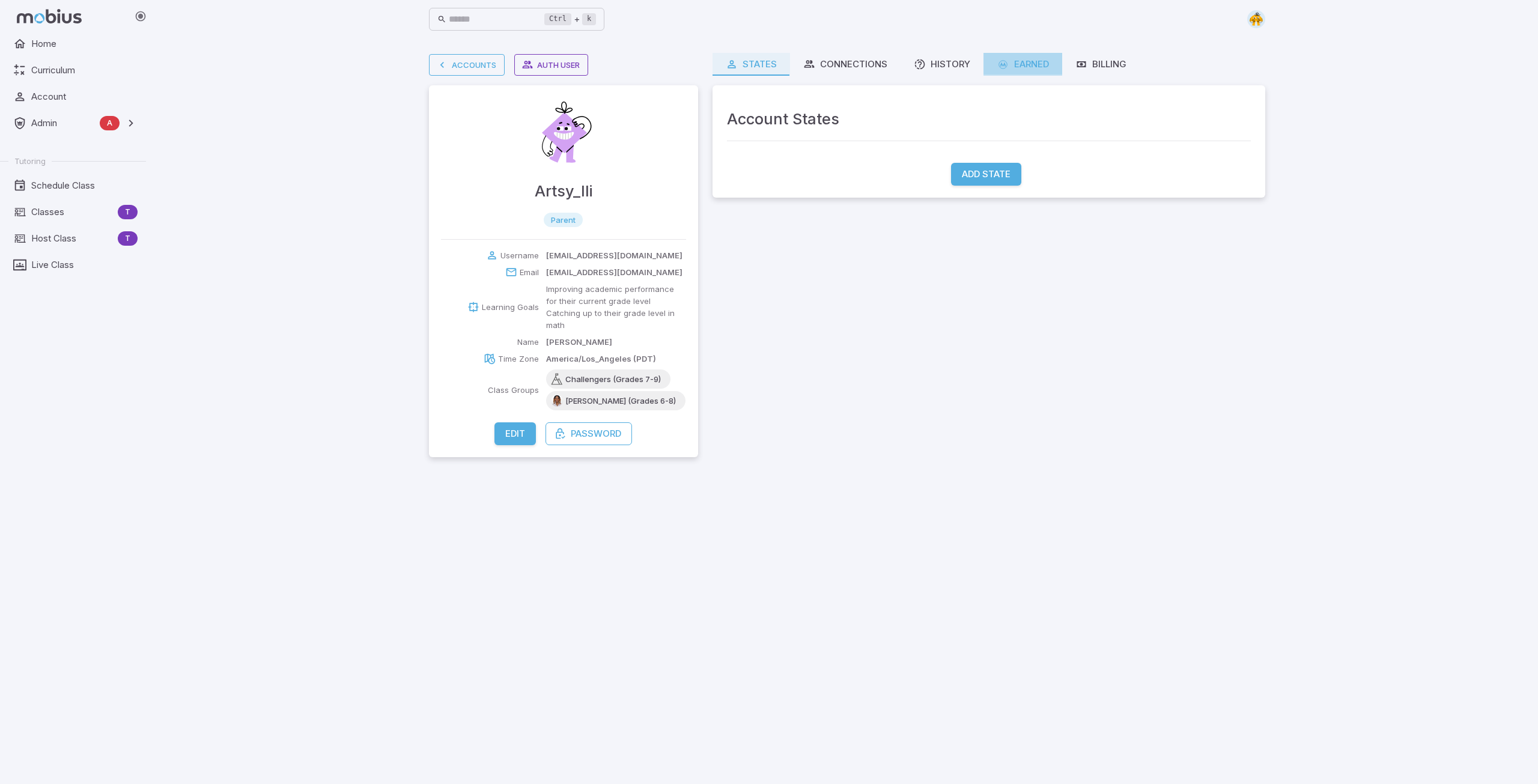
click at [819, 66] on div "Earned" at bounding box center [1023, 65] width 53 height 13
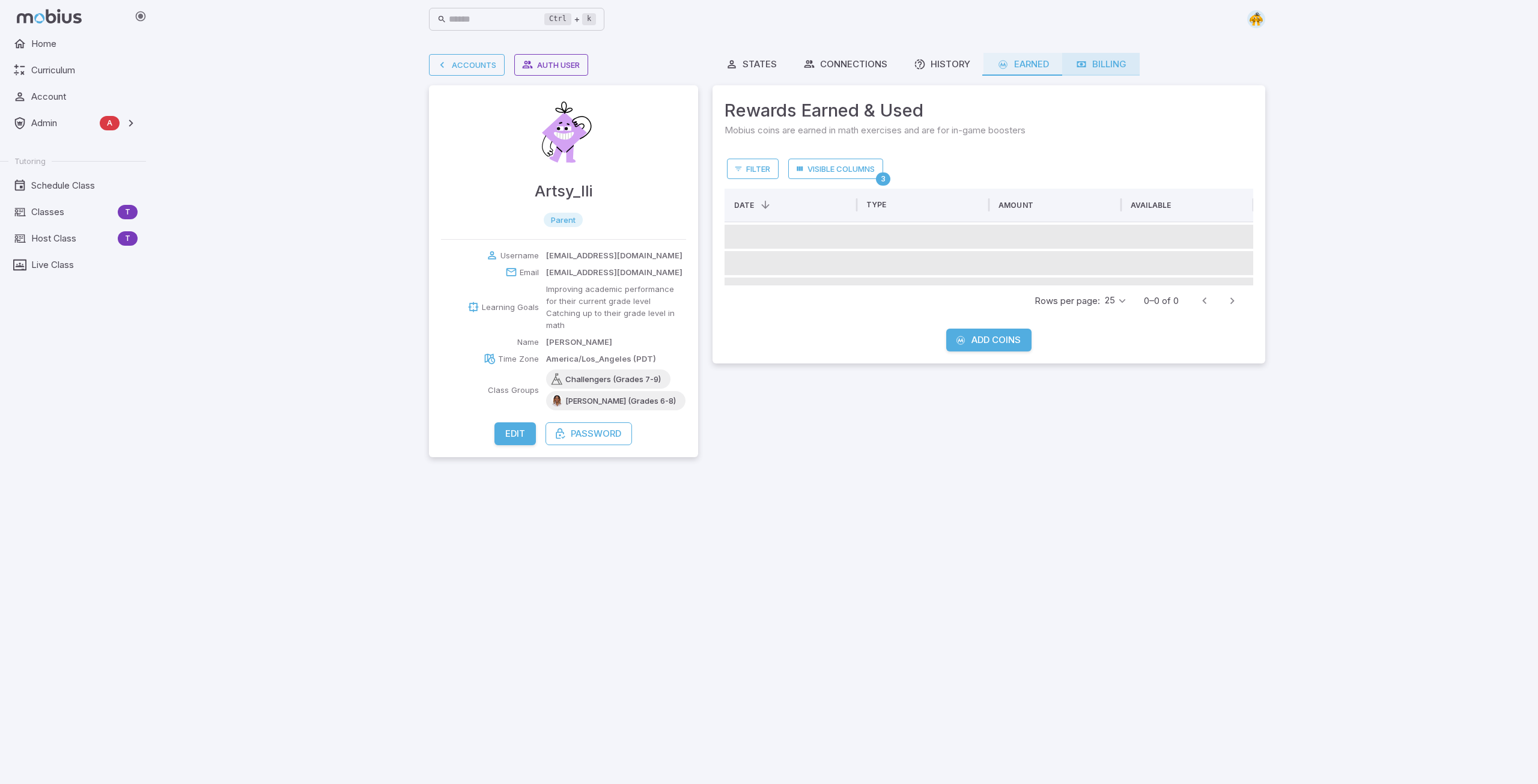
click at [819, 63] on div "Billing" at bounding box center [1101, 65] width 51 height 13
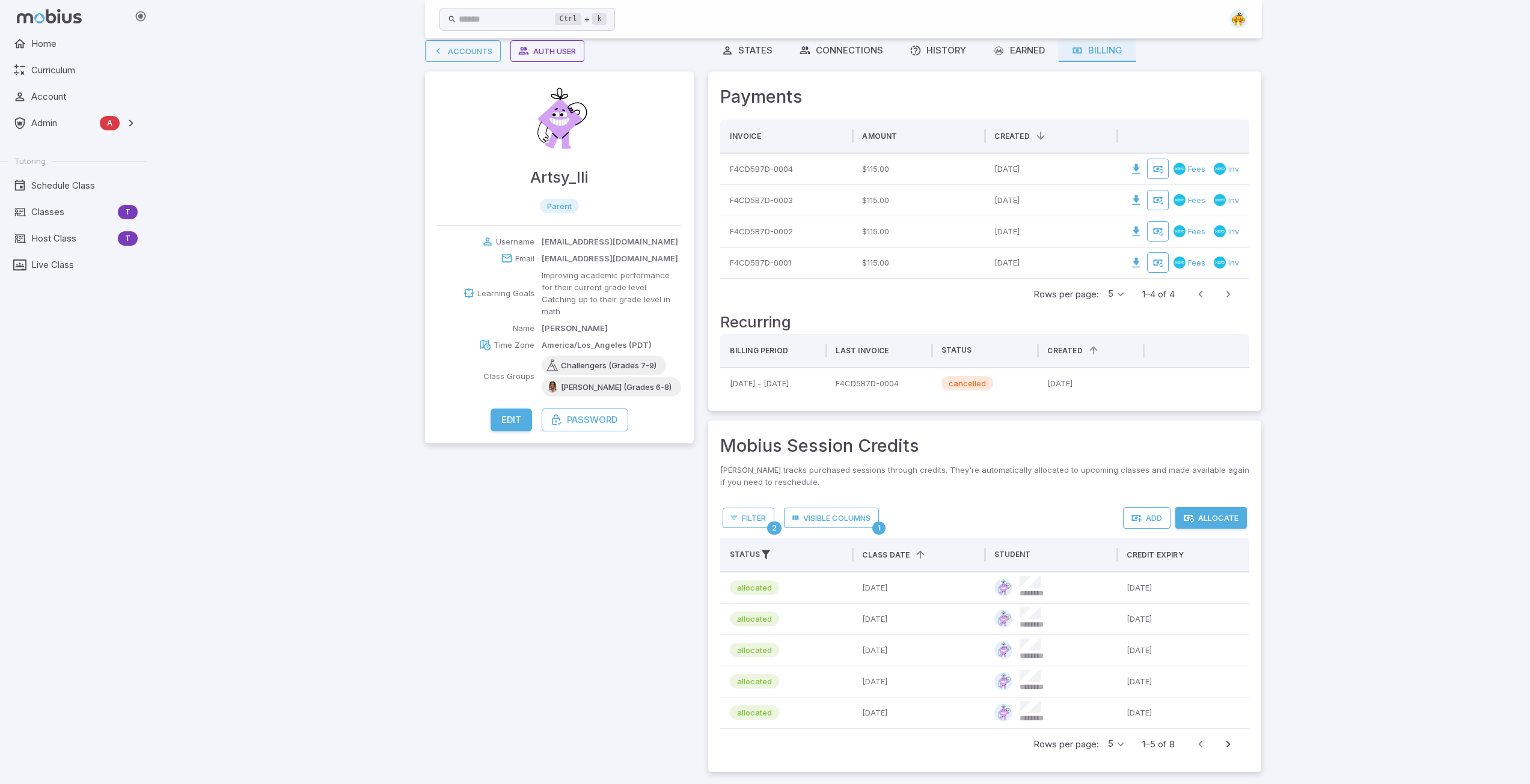
scroll to position [17, 0]
click at [819, 498] on icon "Go to next page" at bounding box center [1227, 742] width 13 height 13
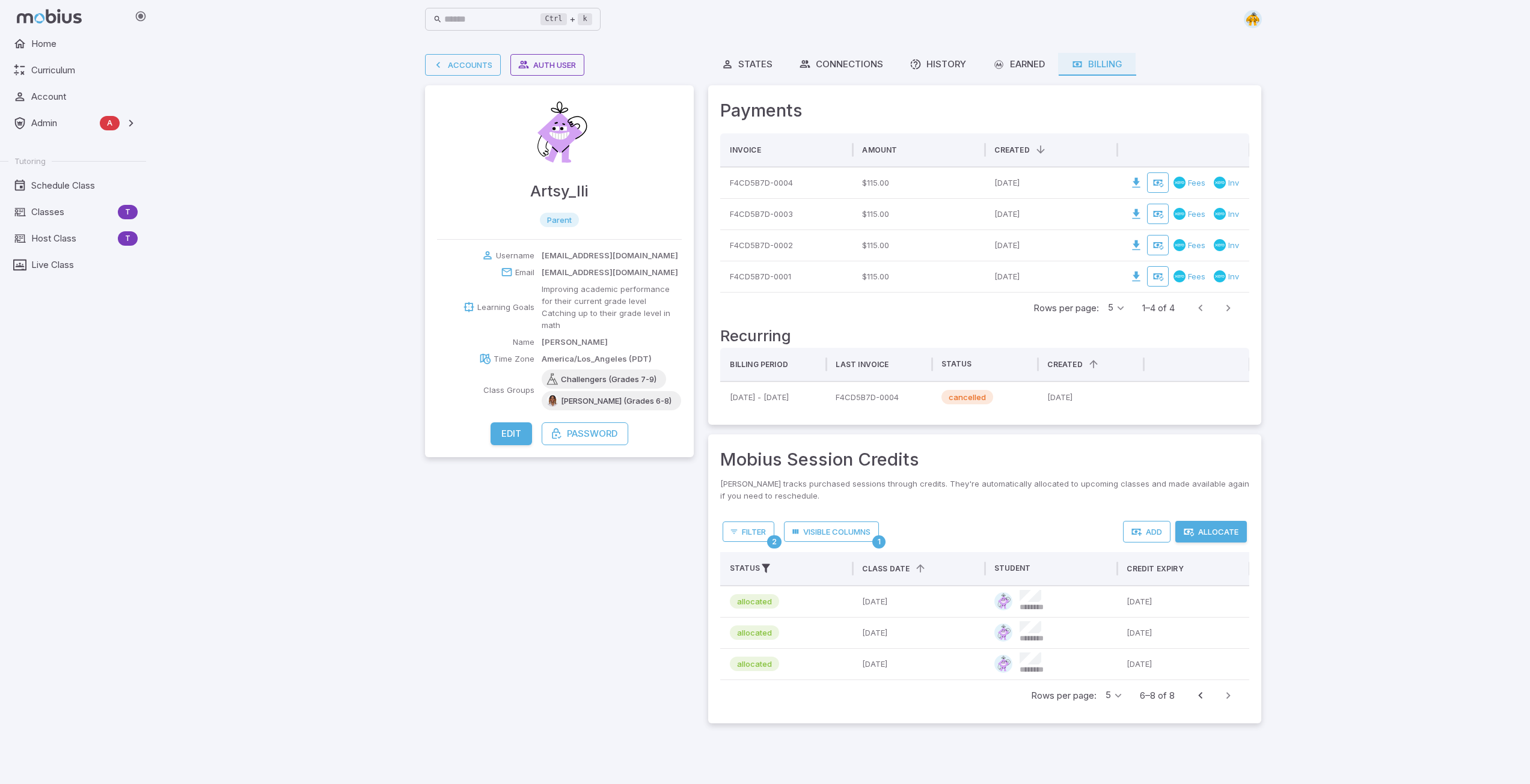
scroll to position [0, 0]
click at [819, 498] on icon "Go to previous page" at bounding box center [1205, 695] width 13 height 13
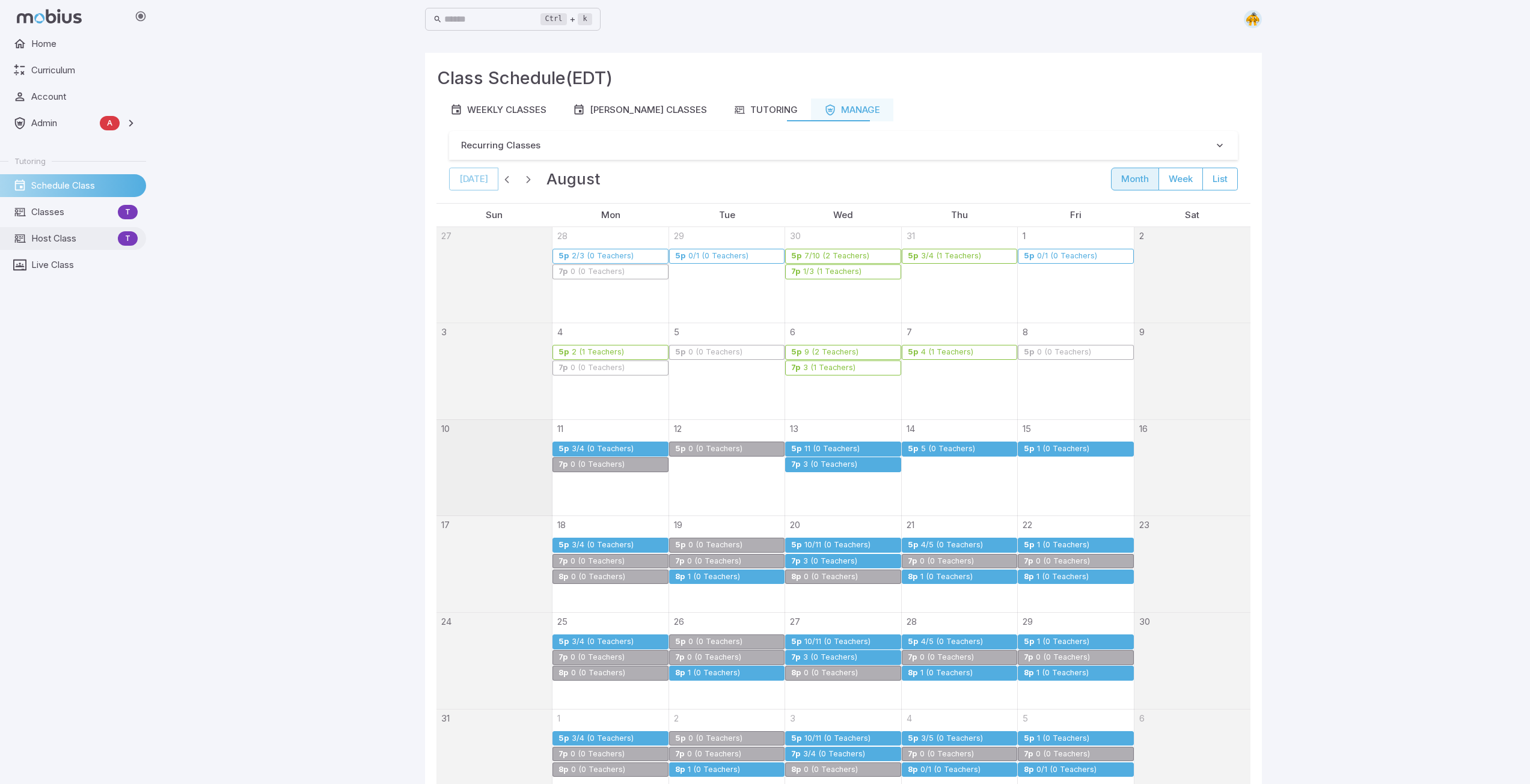
click at [55, 239] on span "Host Class" at bounding box center [72, 238] width 82 height 13
